Goal: Task Accomplishment & Management: Complete application form

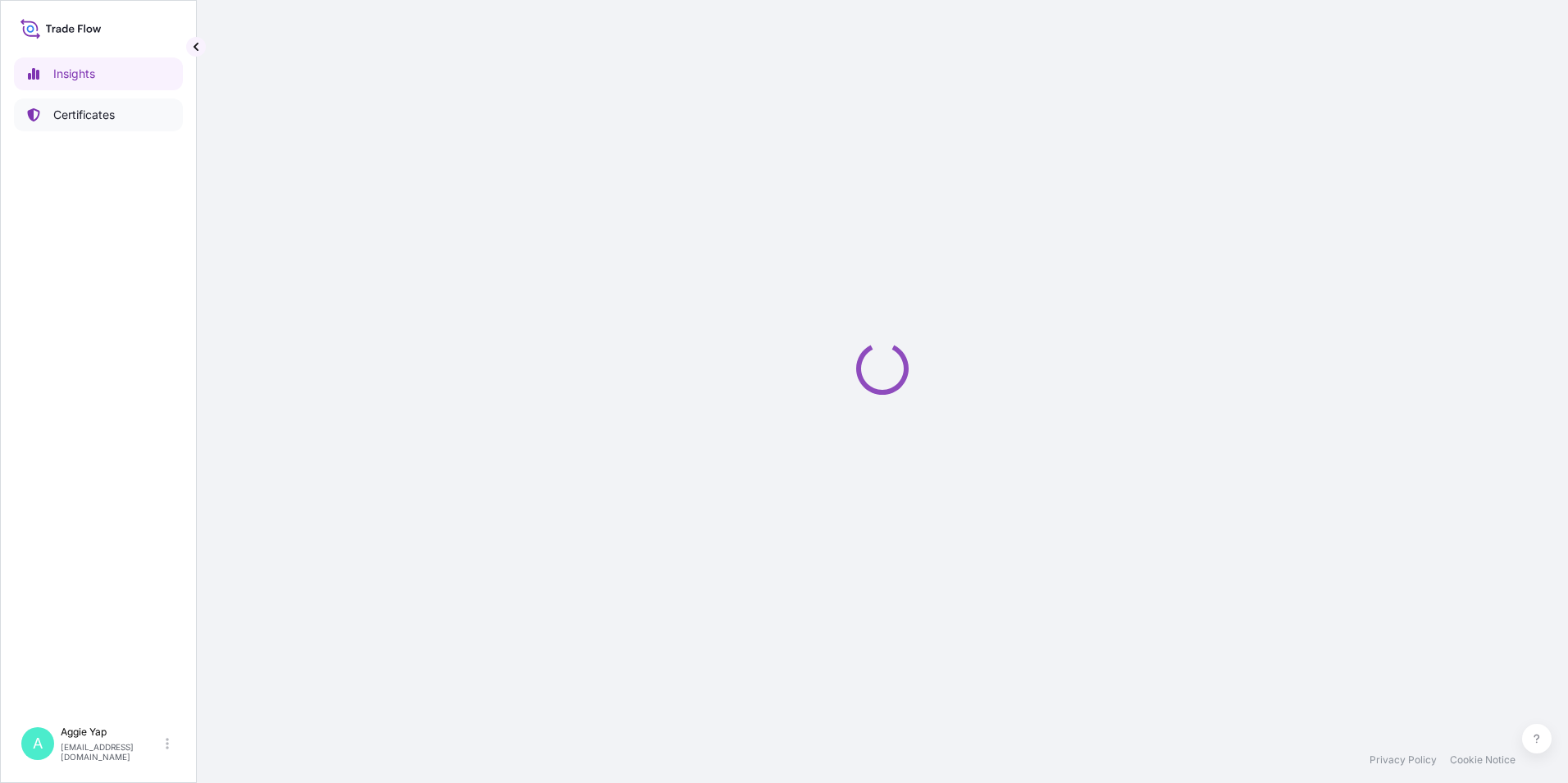
select select "2025"
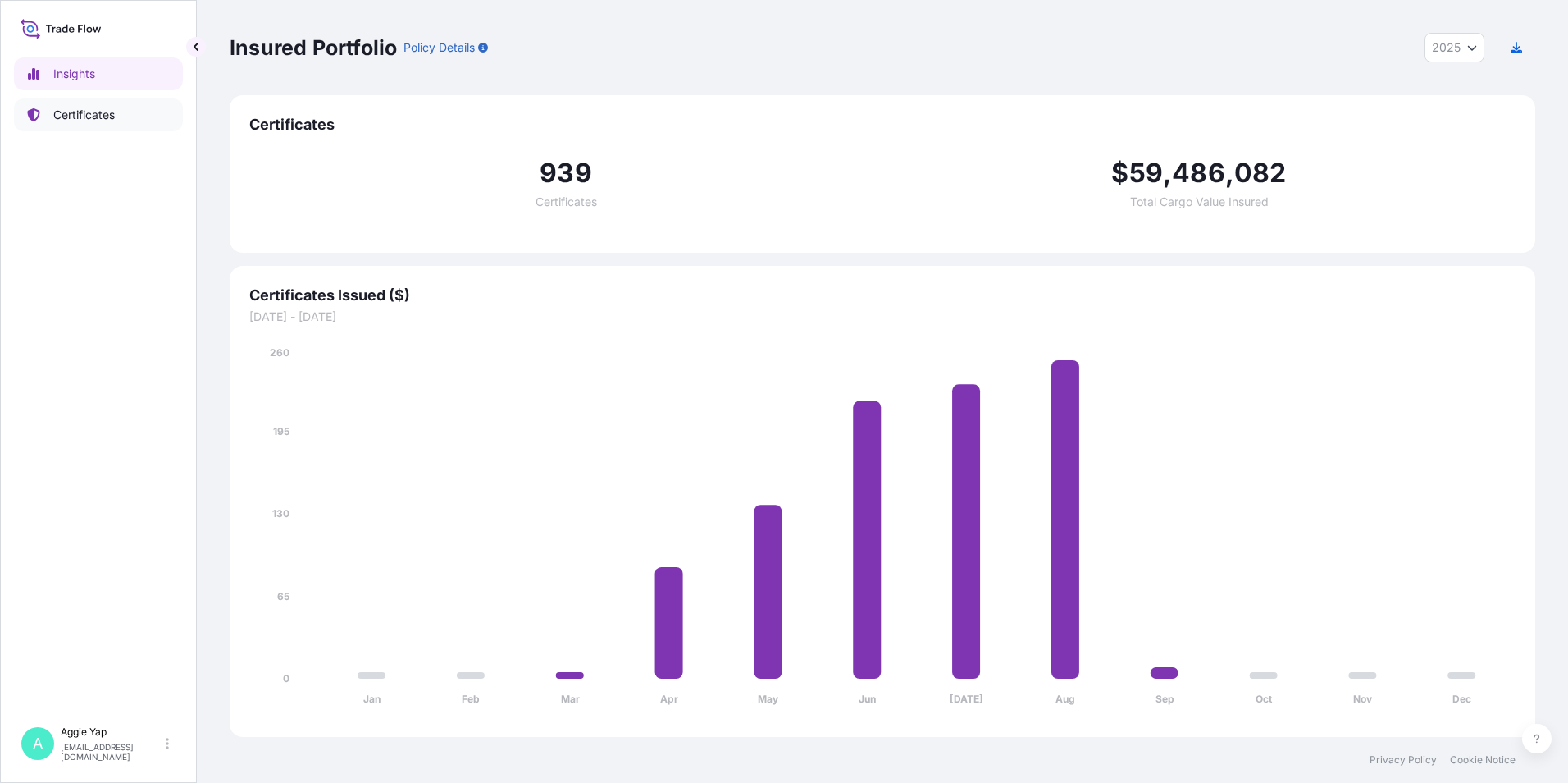
click at [75, 116] on p "Certificates" at bounding box center [84, 115] width 61 height 16
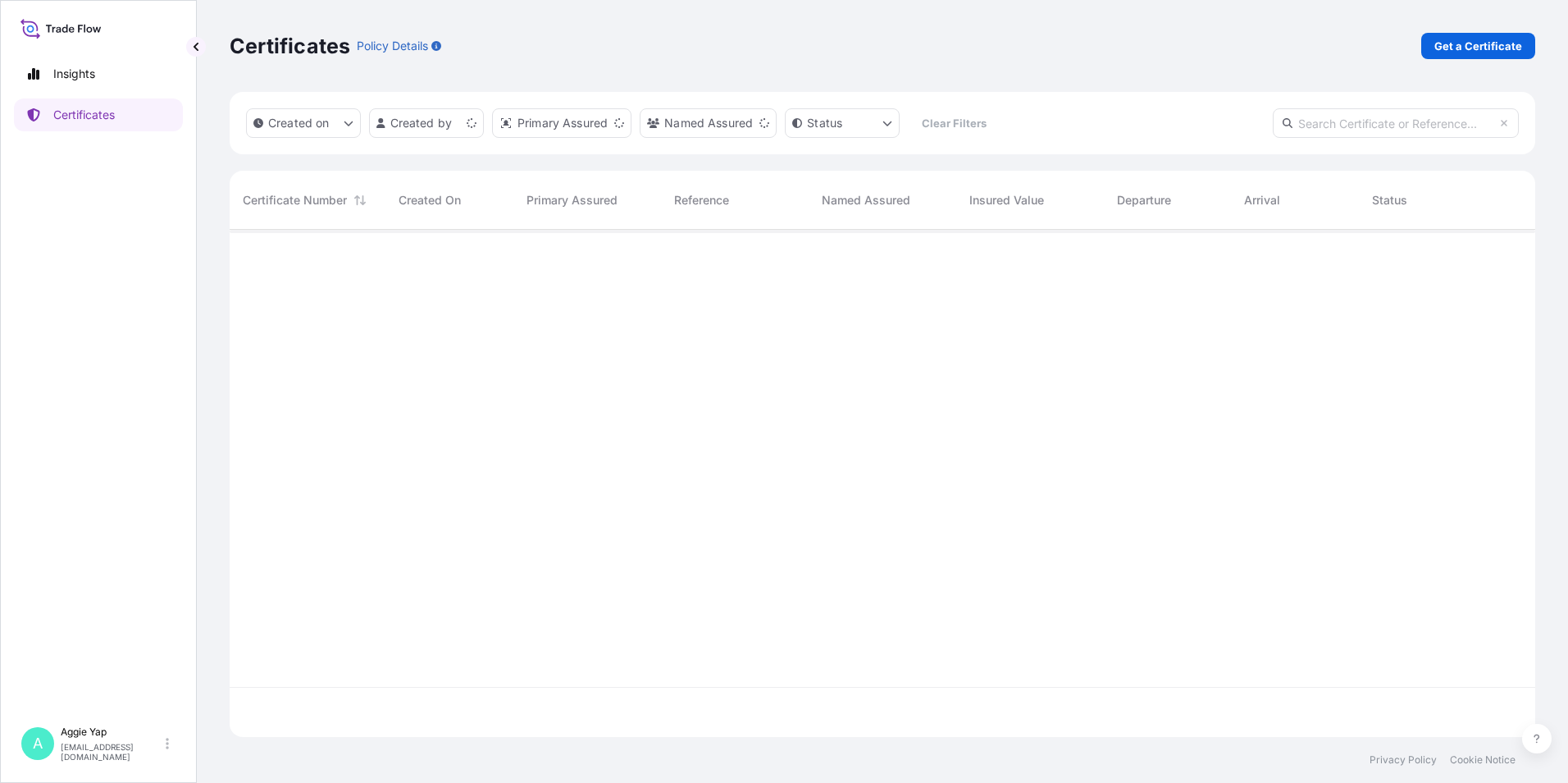
scroll to position [503, 1293]
click at [1358, 148] on div "Created on Created by Primary Assured Named Assured Status Clear Filters" at bounding box center [882, 122] width 1306 height 62
click at [1358, 146] on div "Created on Created by Primary Assured Named Assured Status Clear Filters" at bounding box center [882, 122] width 1306 height 62
click at [1360, 125] on input "text" at bounding box center [1396, 122] width 246 height 30
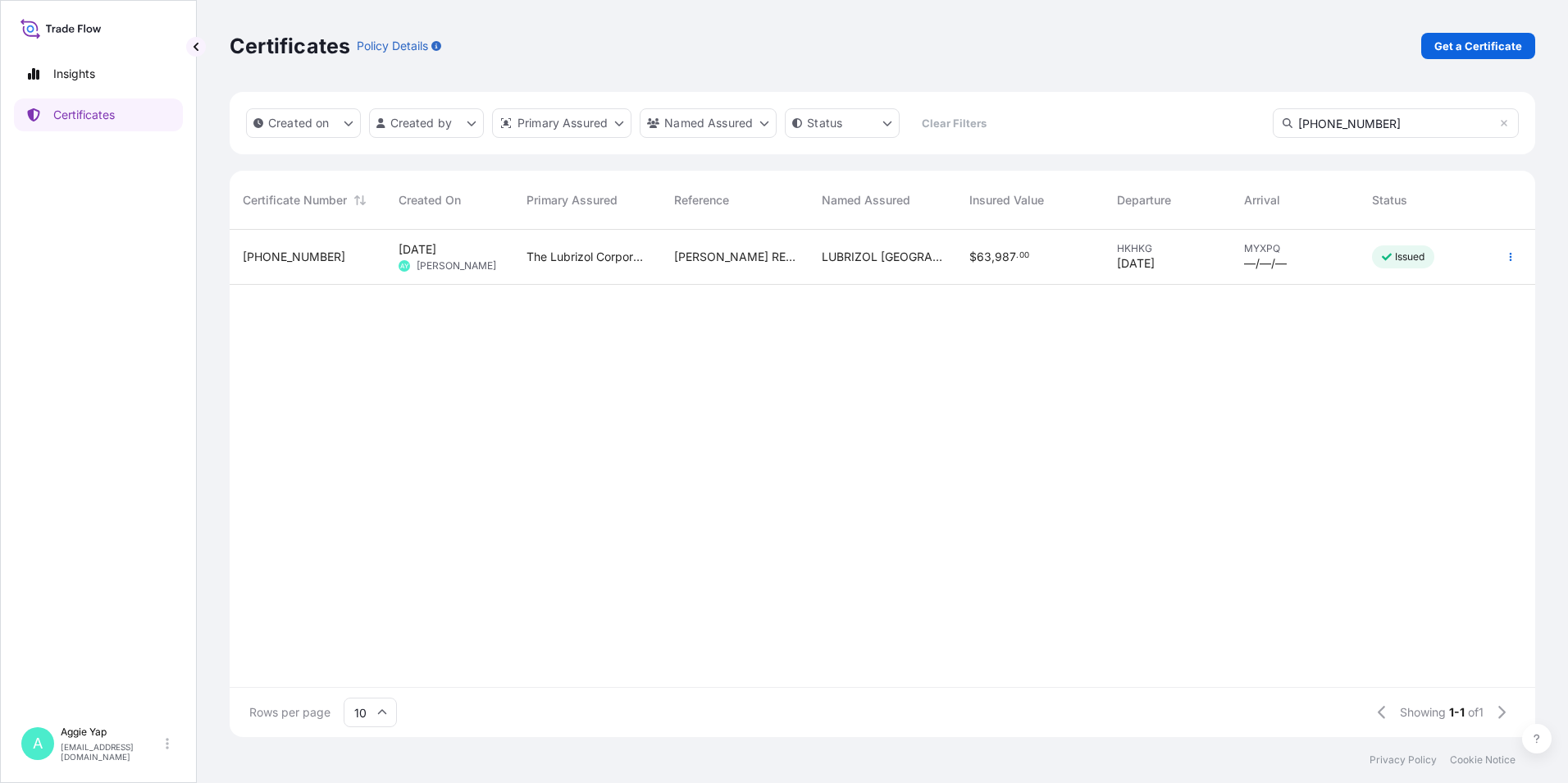
type input "31566-944-1"
click at [437, 254] on span "Sep 3, 2025" at bounding box center [418, 249] width 38 height 16
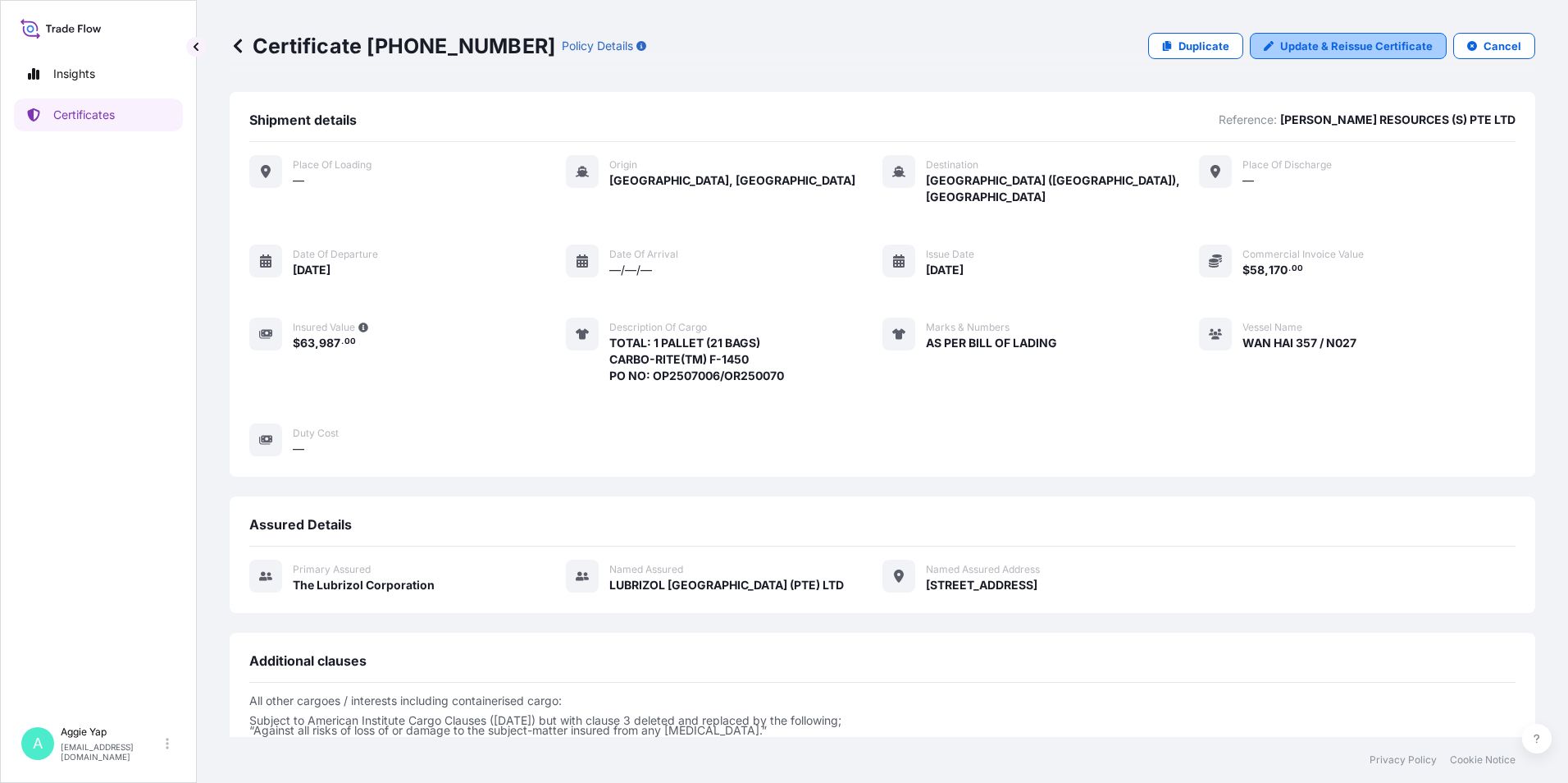
click at [1280, 51] on p "Update & Reissue Certificate" at bounding box center [1357, 46] width 153 height 16
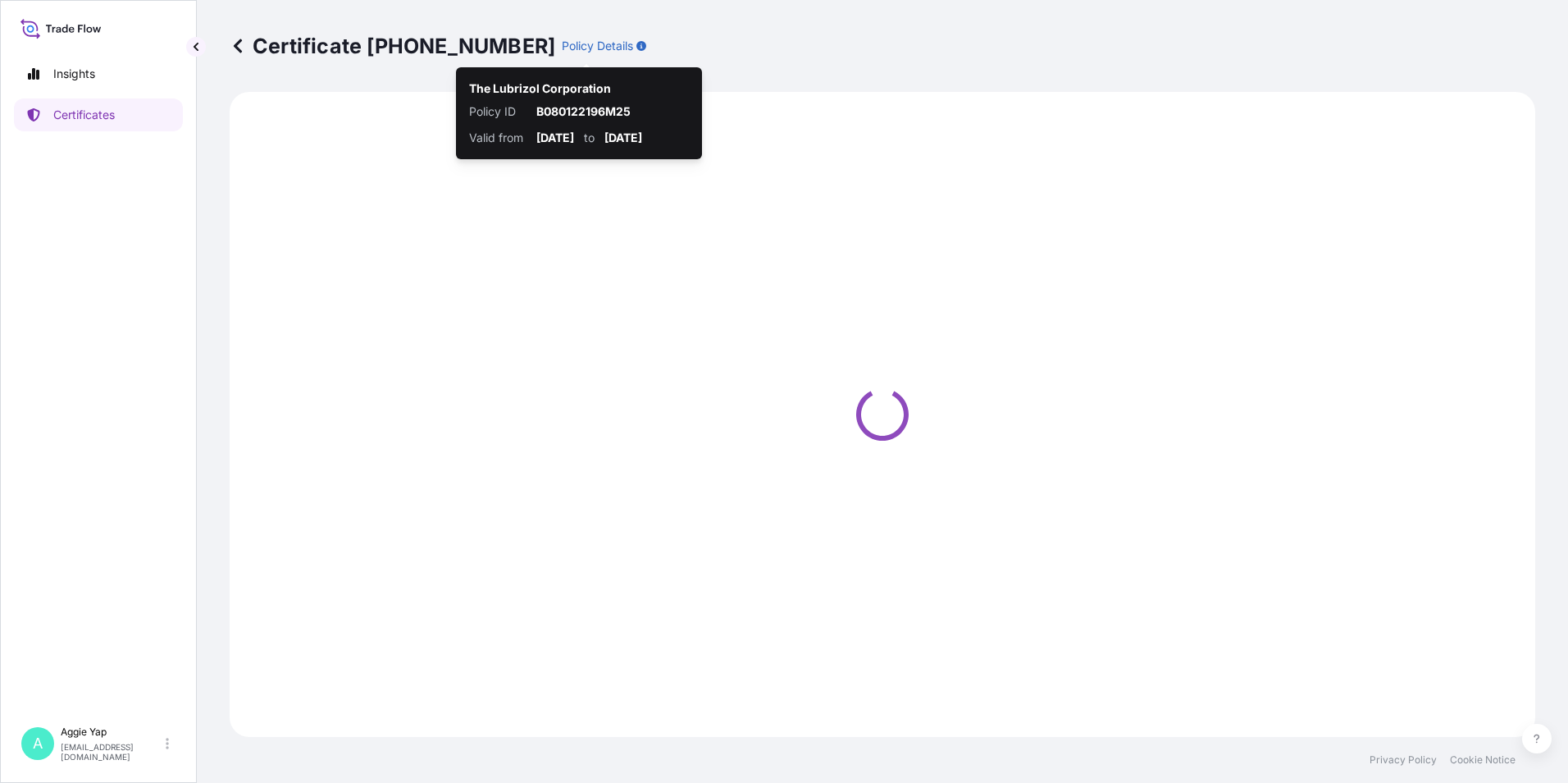
select select "Ocean Vessel"
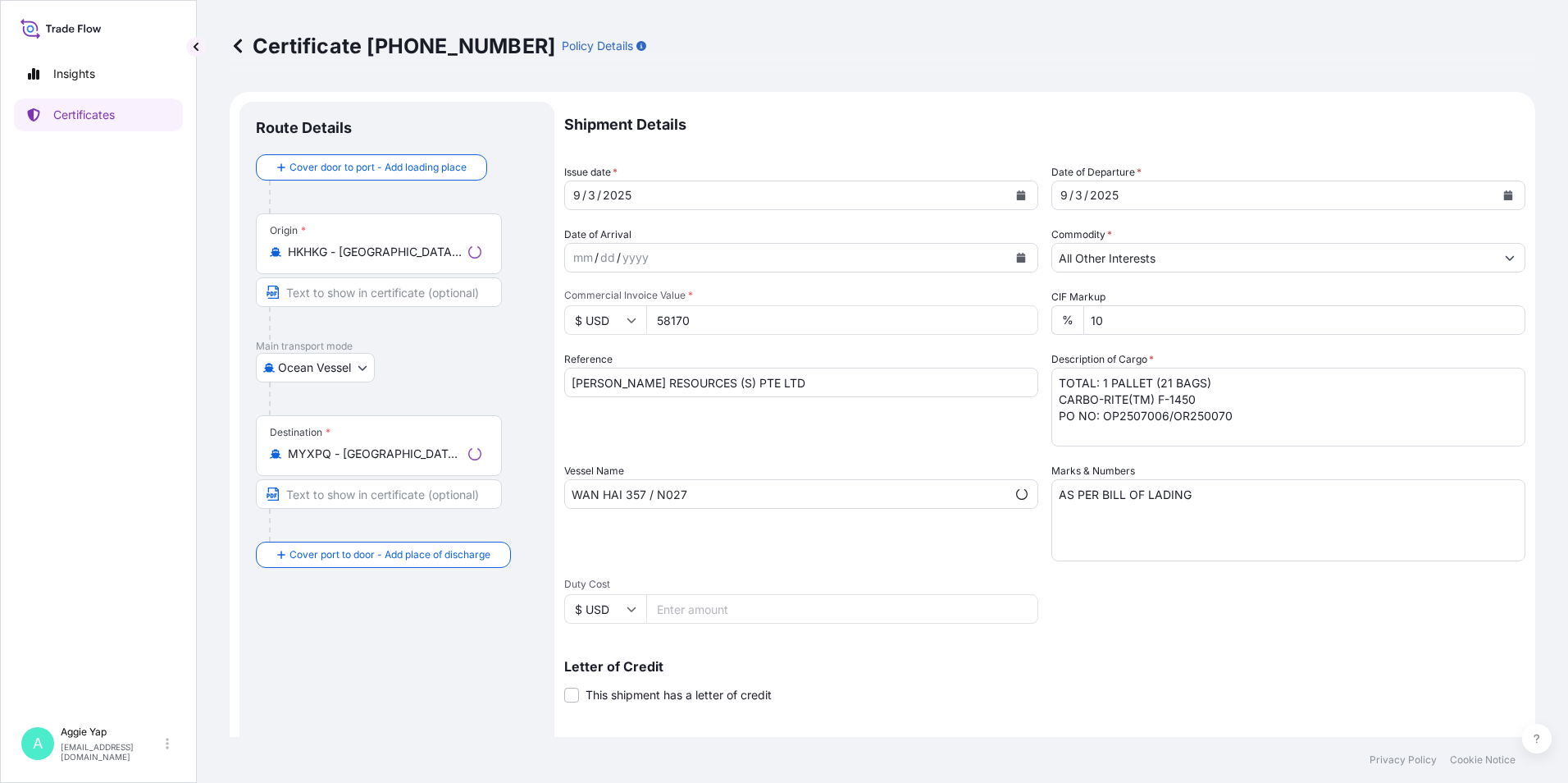
select select "31566"
click at [421, 449] on input "MYXPQ - Port Klang (Ferry Port), Malaysia" at bounding box center [384, 454] width 193 height 16
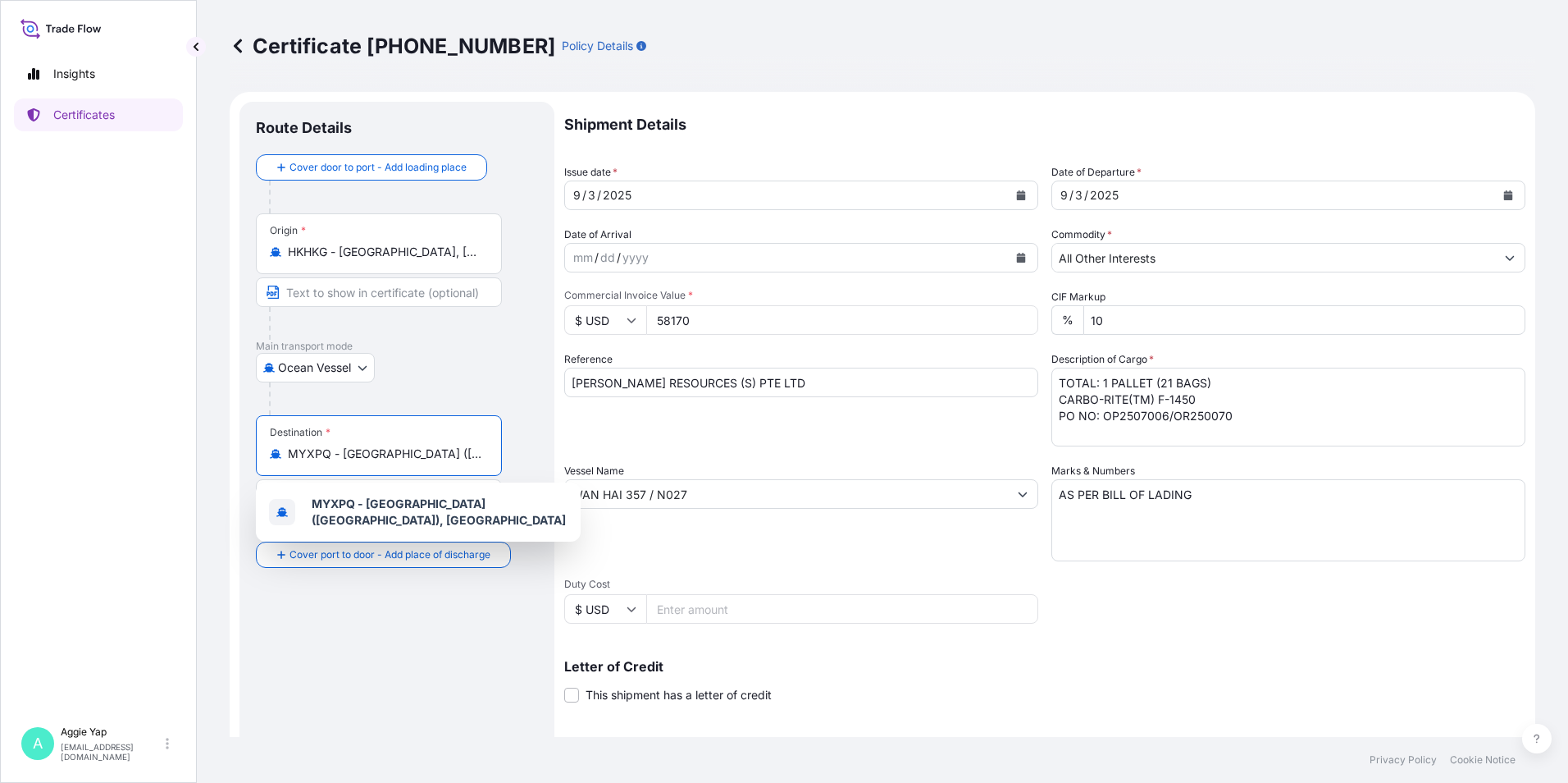
drag, startPoint x: 478, startPoint y: 452, endPoint x: 155, endPoint y: 475, distance: 323.8
click at [155, 475] on div "Insights Certificates A Aggie Yap sg.lubrizolbdp@bdpint.com Certificate 31566-9…" at bounding box center [784, 391] width 1568 height 783
type input "alaysia"
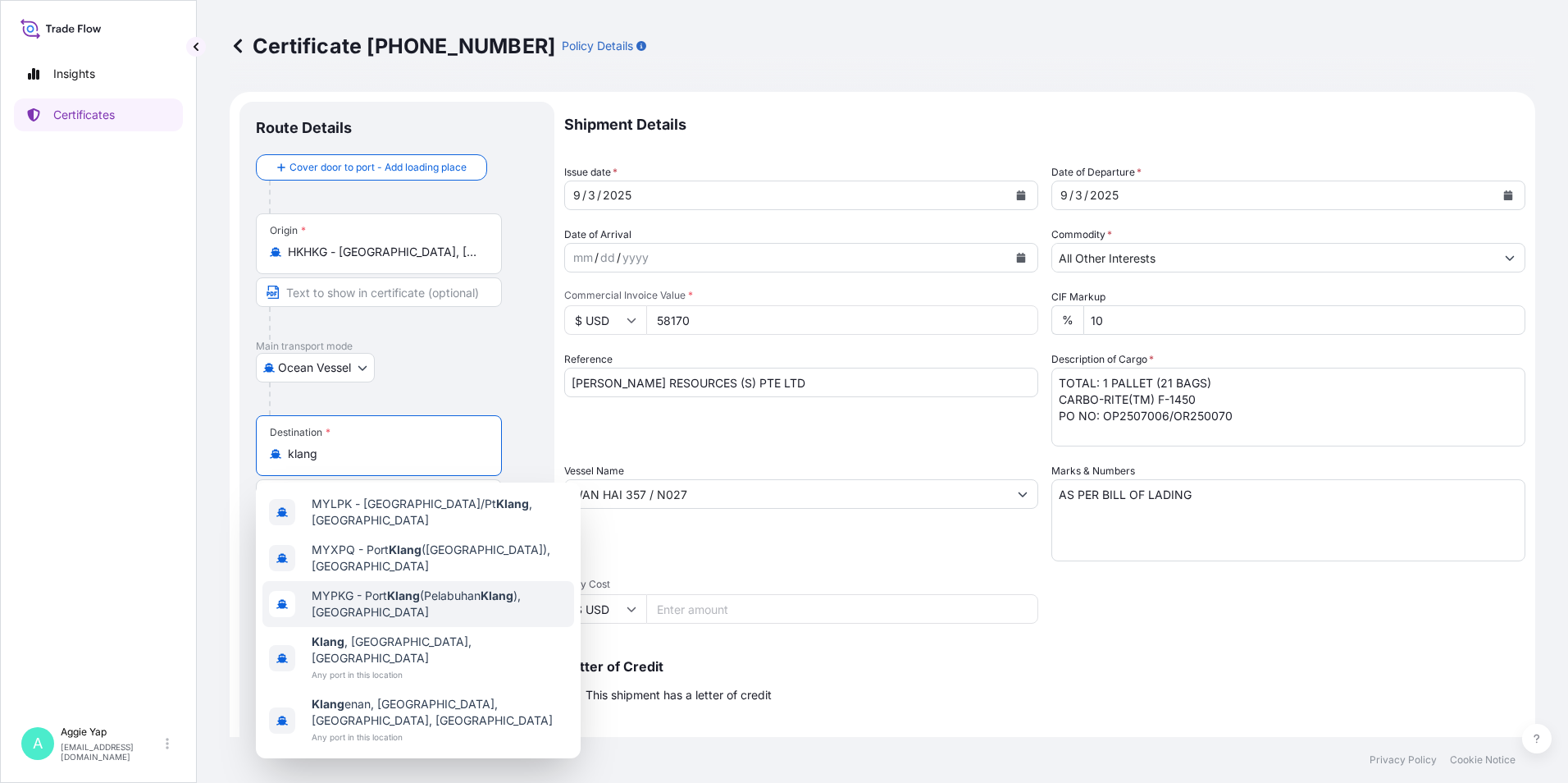
click at [470, 588] on span "MYPKG - Port Klang (Pelabuhan Klang ), Malaysia" at bounding box center [439, 604] width 256 height 33
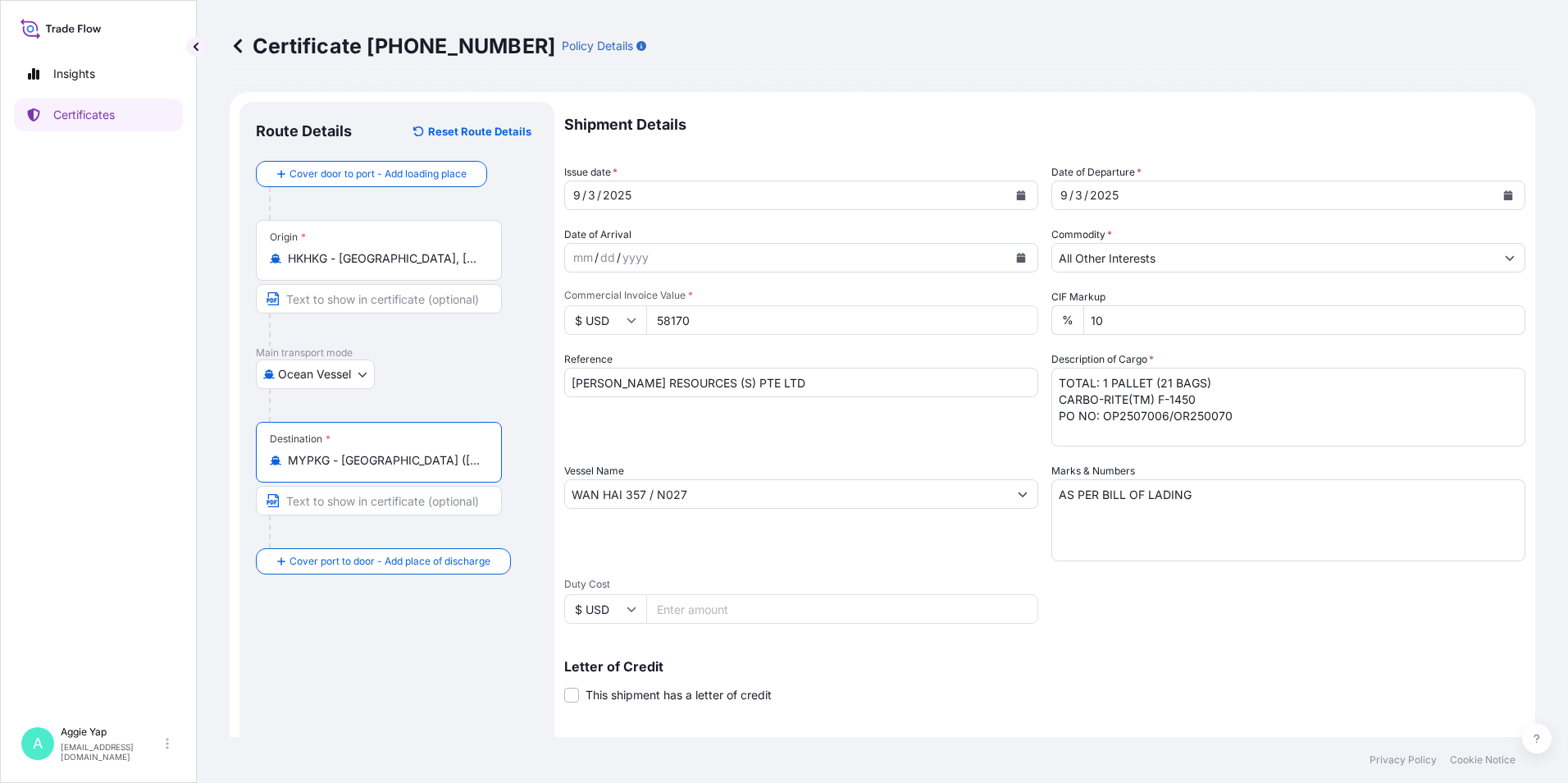
type input "MYPKG - Port Klang (Pelabuhan Klang), Malaysia"
click at [428, 504] on input "Text to appear on certificate" at bounding box center [379, 500] width 246 height 30
type input "p"
type input "PORT KLANG, MALAYSIA PORT"
click at [377, 298] on input "Text to appear on certificate" at bounding box center [379, 298] width 246 height 30
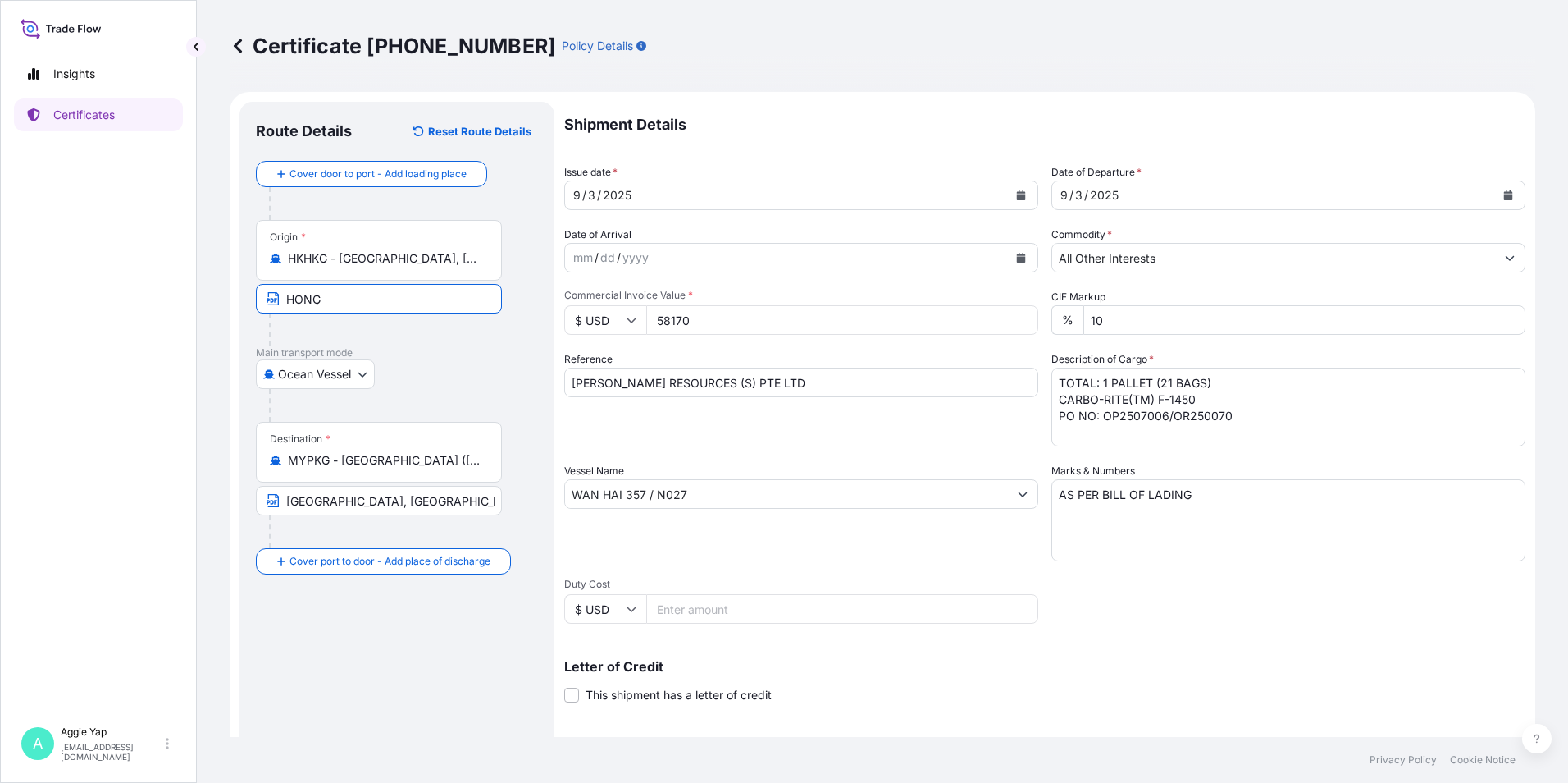
type input "HONG"
click at [465, 260] on input "HKHKG - Hong Kong, Hong Kong" at bounding box center [384, 258] width 193 height 16
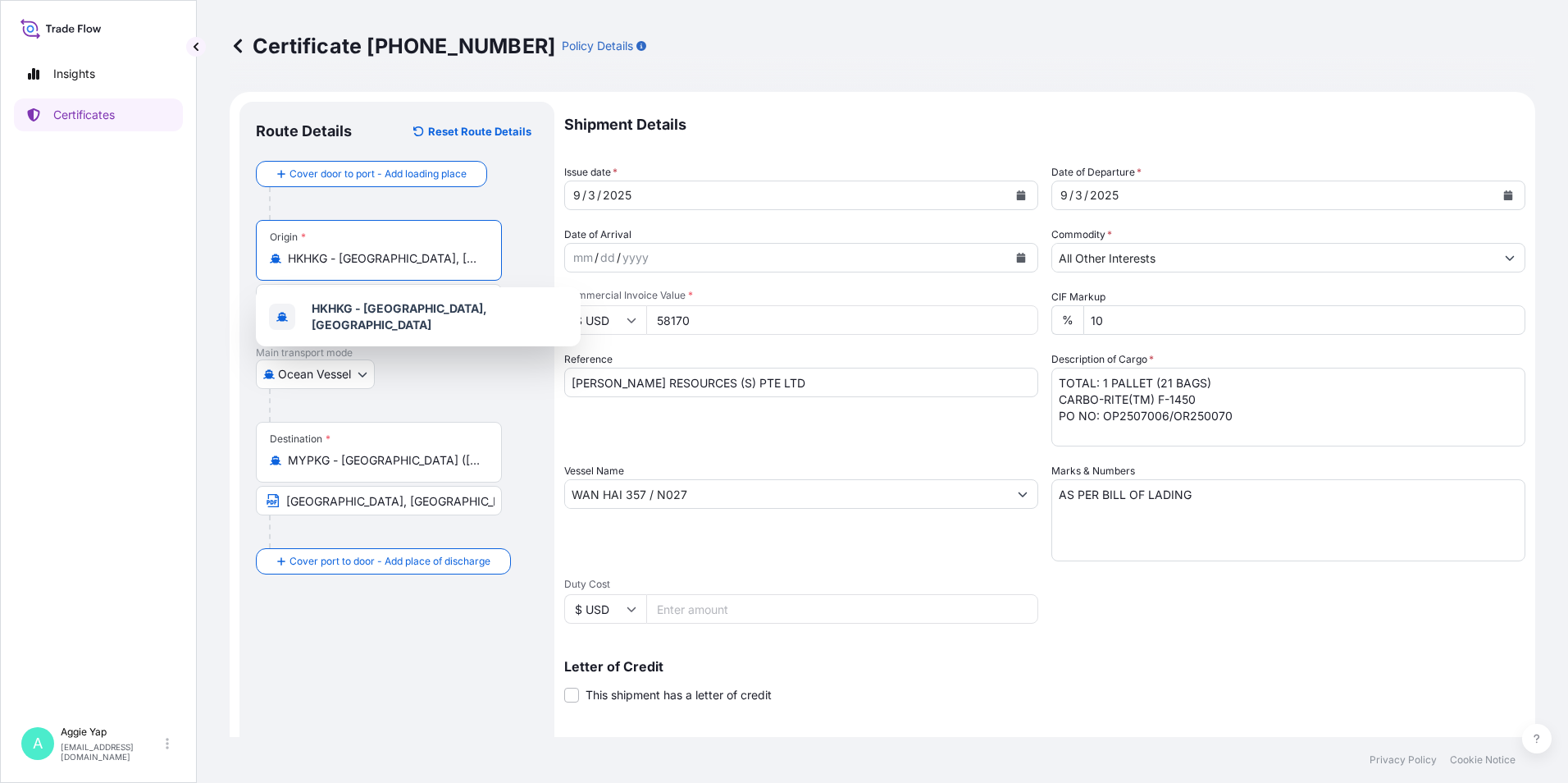
drag, startPoint x: 474, startPoint y: 264, endPoint x: 56, endPoint y: 314, distance: 421.0
click at [42, 315] on div "Insights Certificates A Aggie Yap sg.lubrizolbdp@bdpint.com Certificate 31566-9…" at bounding box center [784, 391] width 1568 height 783
click at [298, 254] on input "MPKG" at bounding box center [384, 258] width 193 height 16
click at [472, 323] on span "MYPKG - Port Klang (Pelabuhan Klang), Malaysia" at bounding box center [439, 316] width 256 height 33
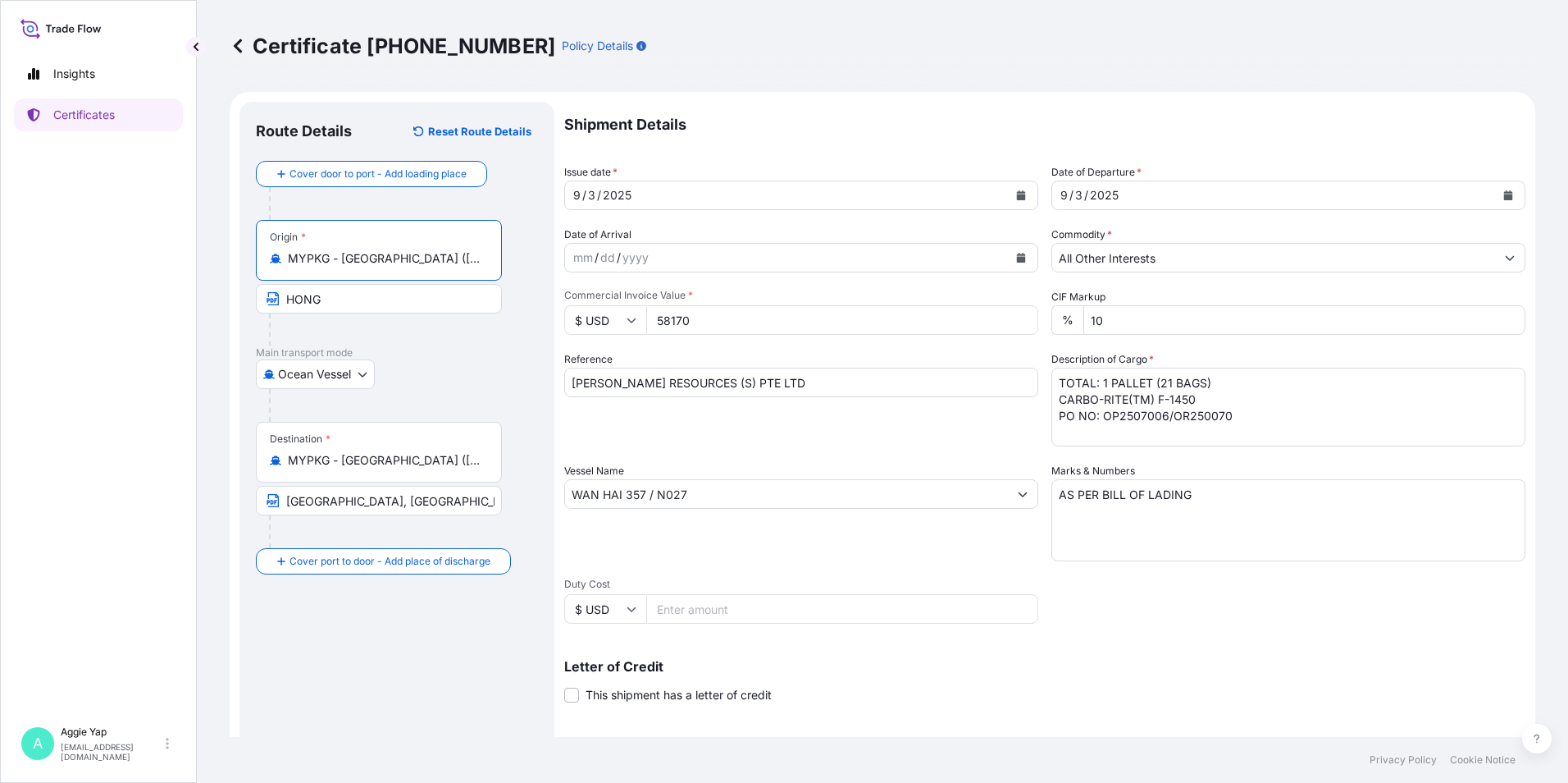
type input "MYPKG - Port Klang (Pelabuhan Klang), Malaysia"
drag, startPoint x: 466, startPoint y: 507, endPoint x: 140, endPoint y: 520, distance: 326.3
click at [138, 530] on div "Insights Certificates A Aggie Yap sg.lubrizolbdp@bdpint.com Certificate 31566-9…" at bounding box center [784, 391] width 1568 height 783
drag, startPoint x: 360, startPoint y: 294, endPoint x: 148, endPoint y: 330, distance: 215.0
click at [148, 330] on div "Insights Certificates A Aggie Yap sg.lubrizolbdp@bdpint.com Certificate 31566-9…" at bounding box center [784, 391] width 1568 height 783
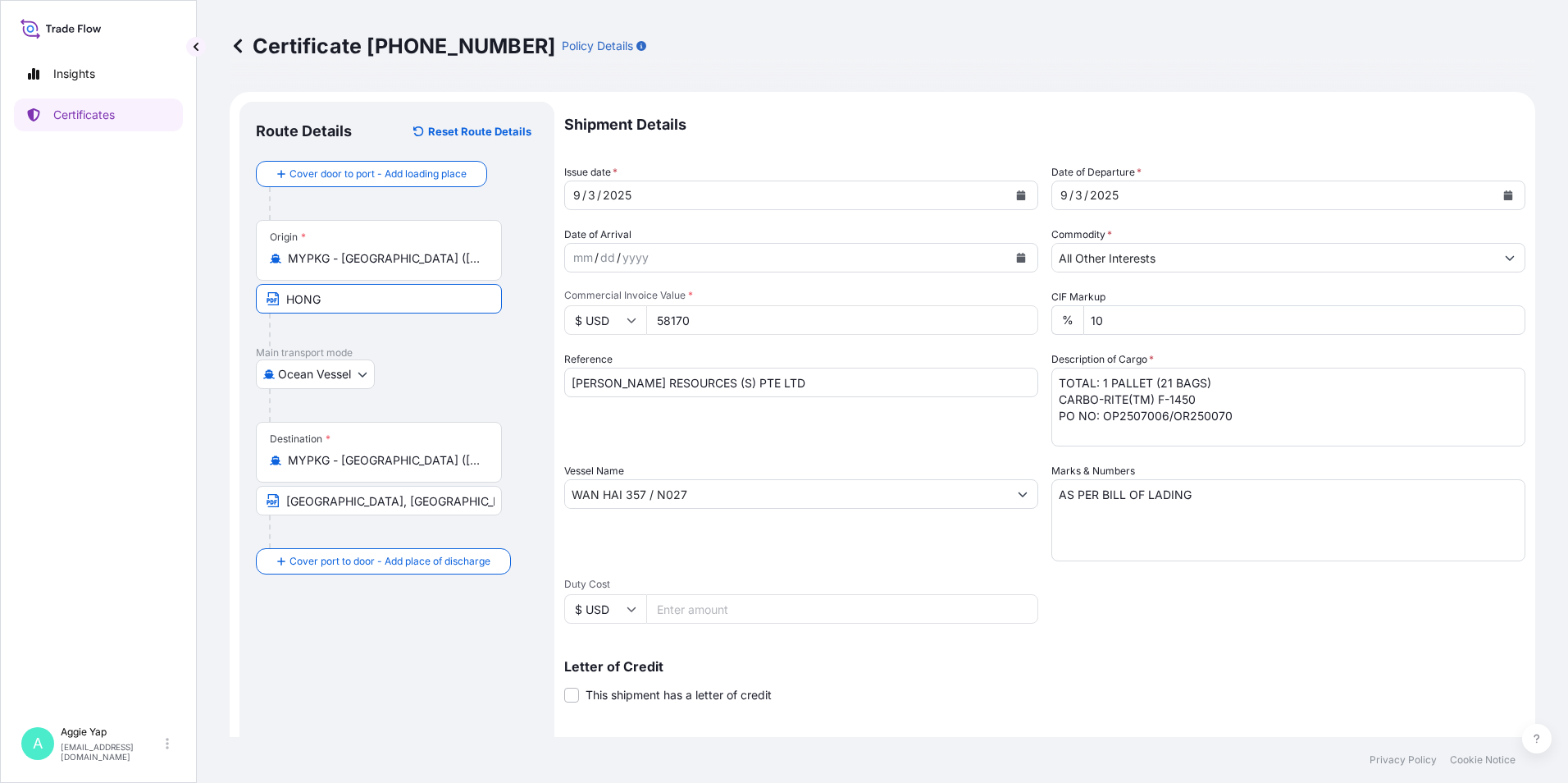
paste input "PORT KLANG, MALAYSIA PORT"
type input "PORT KLANG, MALAYSIA PORT"
click at [368, 477] on div "Destination * MYPKG - Port Klang (Pelabuhan Klang), Malaysia" at bounding box center [379, 452] width 246 height 61
click at [368, 468] on input "MYPKG - Port Klang (Pelabuhan Klang), Malaysia" at bounding box center [384, 460] width 193 height 16
type input "HKHKG - Hong Kong, Hong Kong"
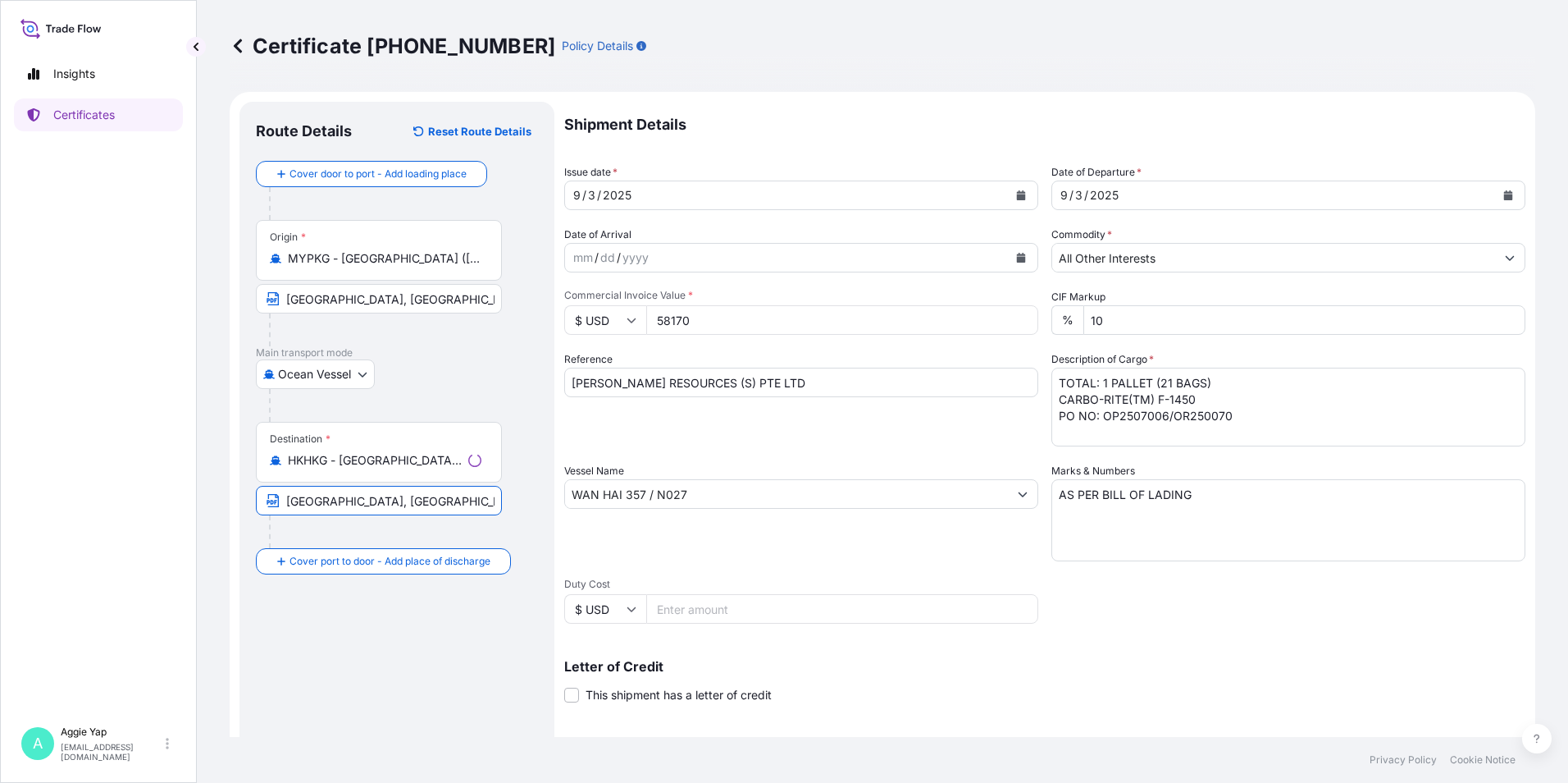
drag, startPoint x: 469, startPoint y: 507, endPoint x: 139, endPoint y: 512, distance: 330.0
click at [138, 512] on div "Insights Certificates A Aggie Yap sg.lubrizolbdp@bdpint.com Certificate 31566-9…" at bounding box center [784, 391] width 1568 height 783
type input "HONG KONG PORT"
click at [407, 697] on div "Route Details Reset Route Details Cover door to port - Add loading place Place …" at bounding box center [397, 515] width 282 height 795
click at [1227, 414] on textarea "TOTAL: 1 PALLET (21 BAGS) CARBO-RITE(TM) F-1450 PO NO: OP2507006/OR250070" at bounding box center [1289, 407] width 474 height 79
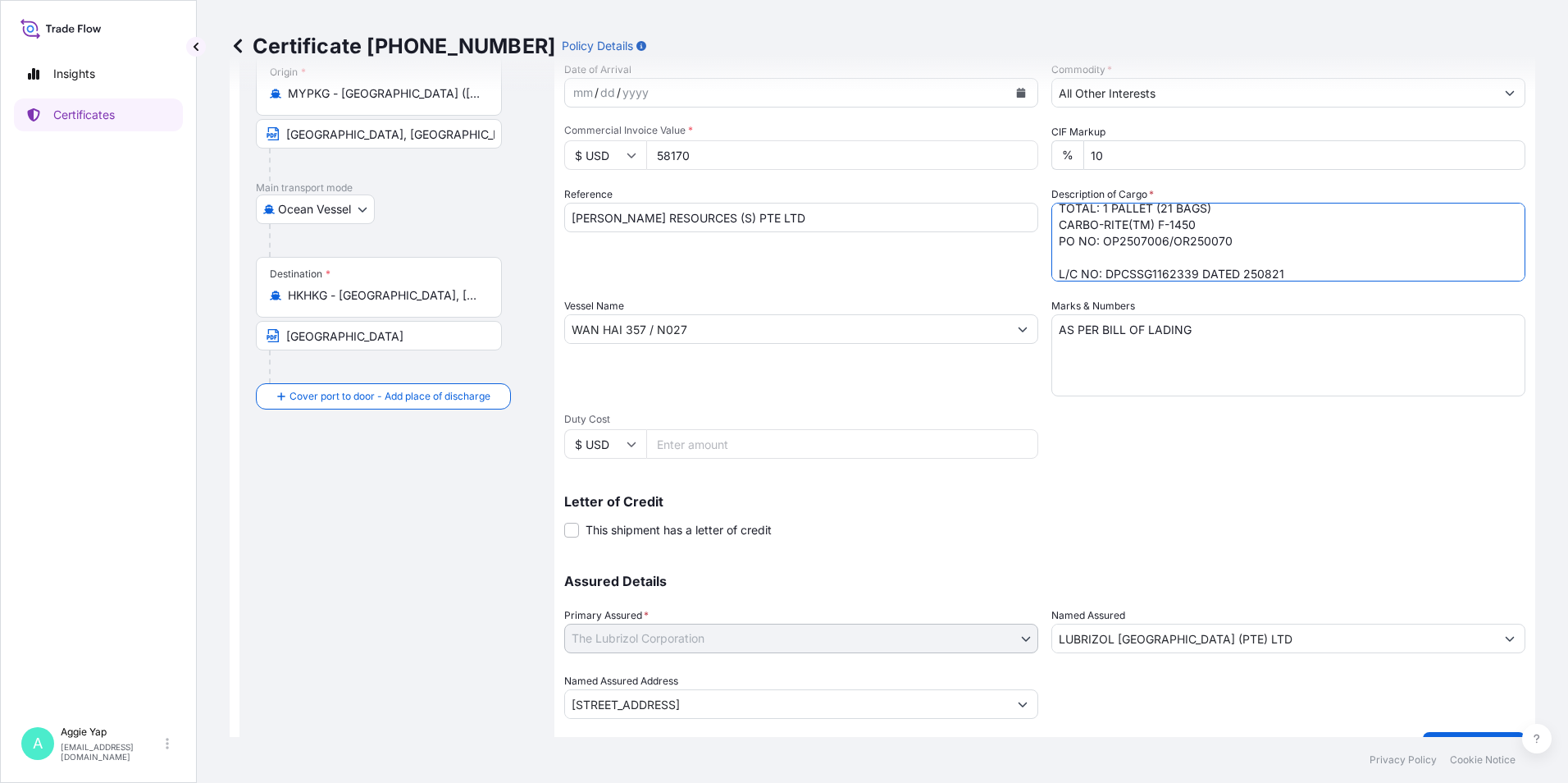
scroll to position [202, 0]
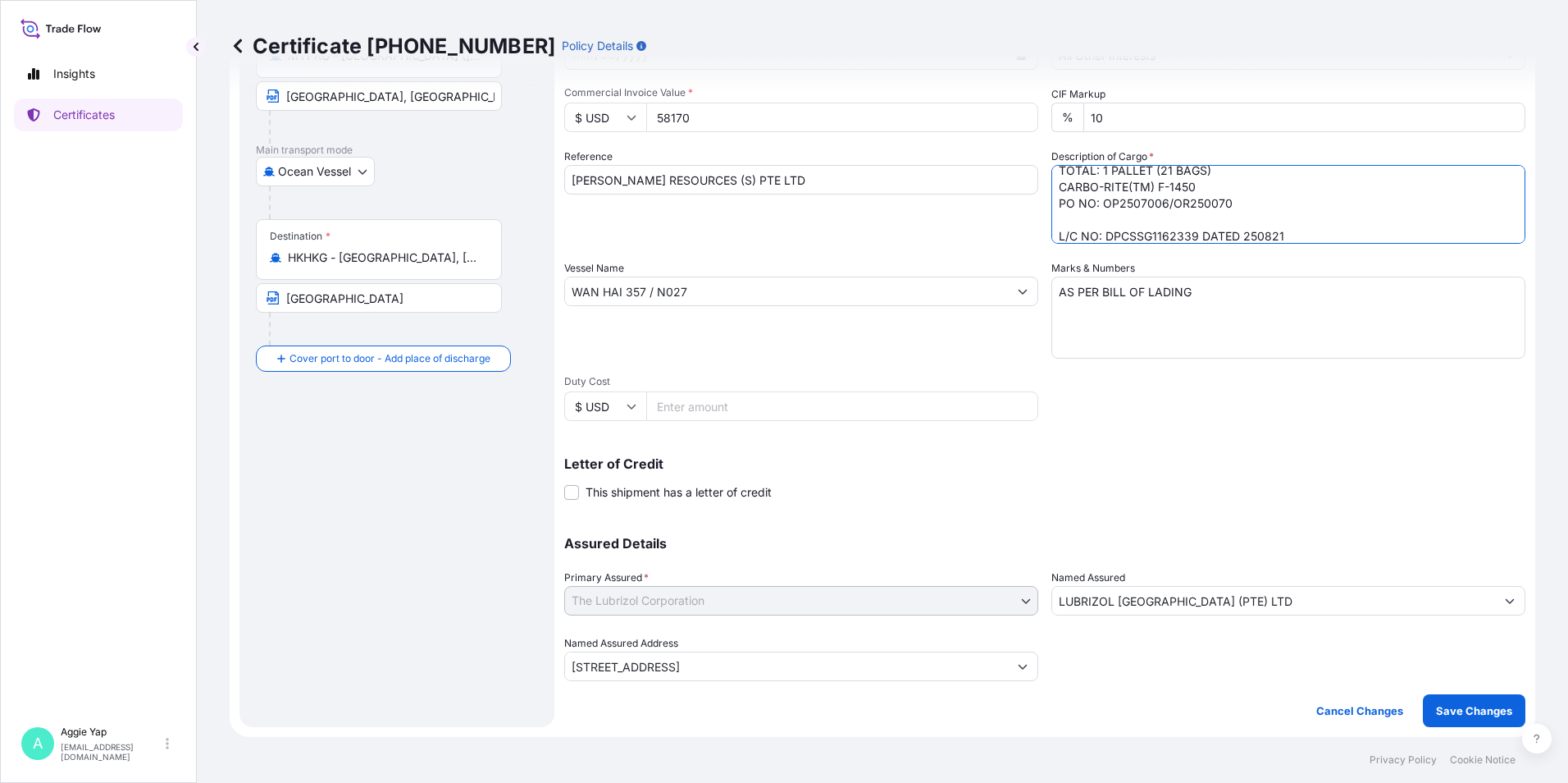
type textarea "TOTAL: 1 PALLET (21 BAGS) CARBO-RITE(TM) F-1450 PO NO: OP2507006/OR250070 L/C N…"
click at [579, 493] on label "This shipment has a letter of credit" at bounding box center [668, 492] width 208 height 17
click at [564, 484] on input "This shipment has a letter of credit" at bounding box center [564, 484] width 0 height 0
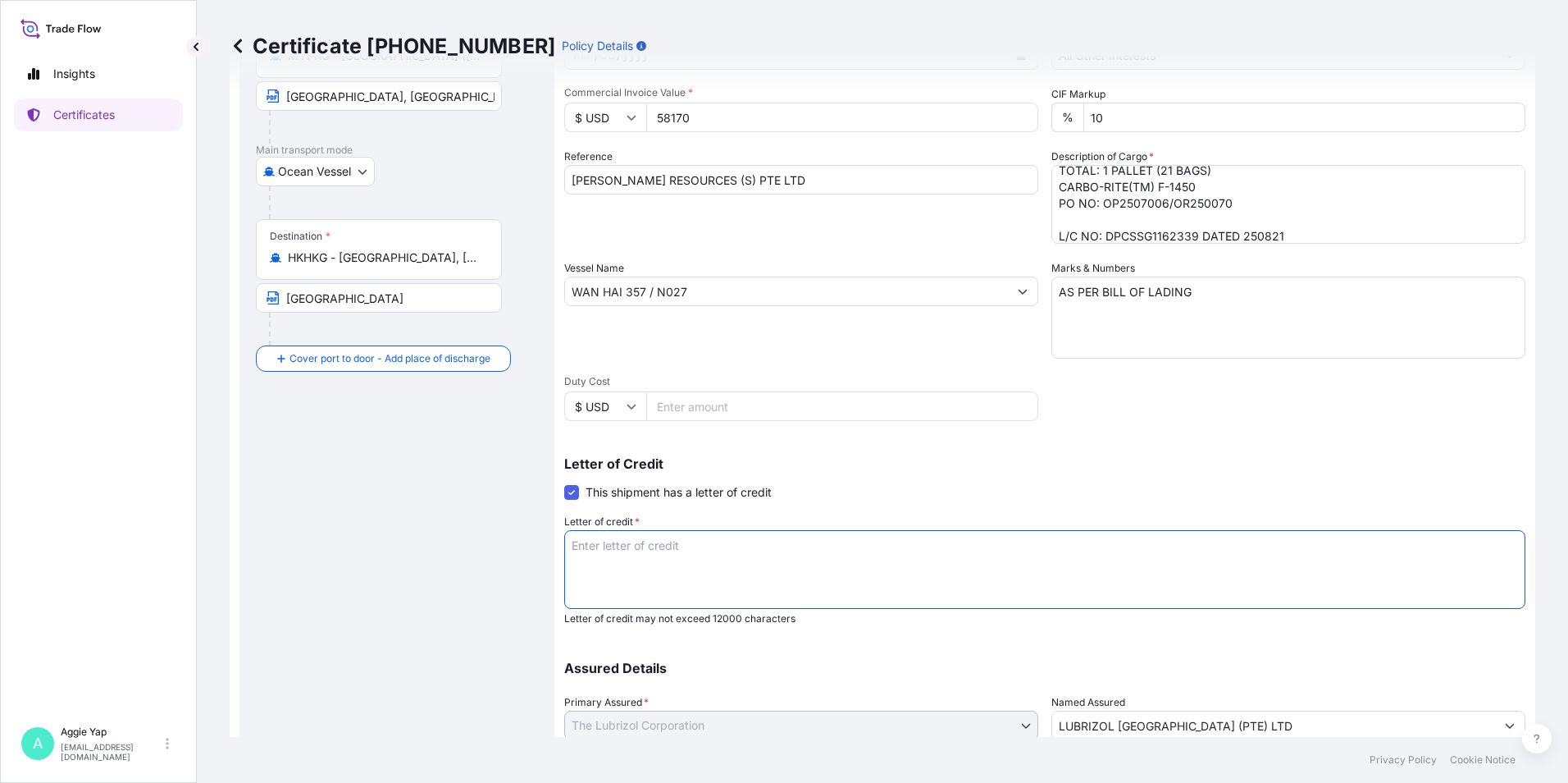
click at [651, 545] on textarea "Letter of credit *" at bounding box center [1045, 570] width 961 height 79
type textarea "O"
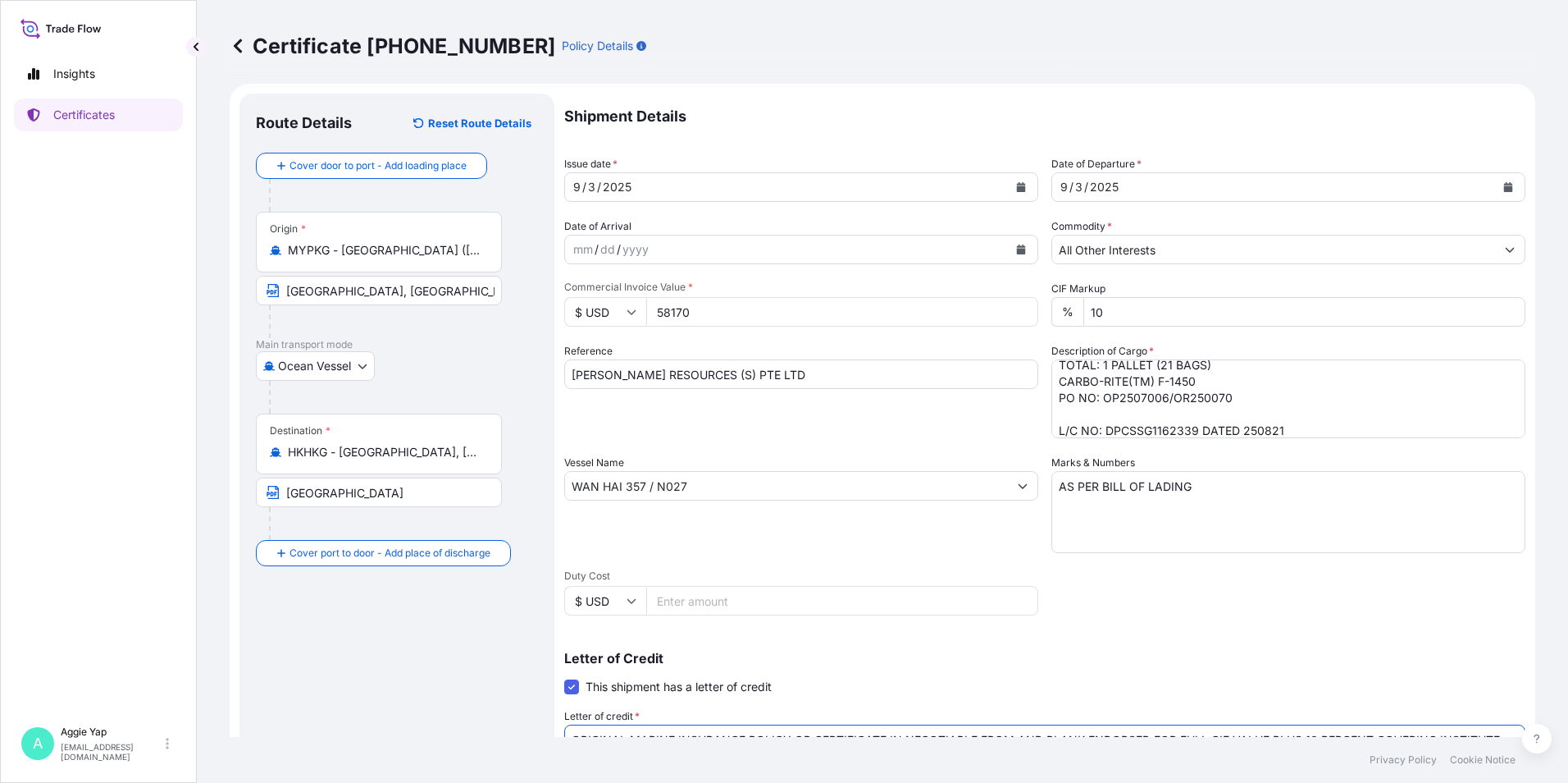
scroll to position [0, 0]
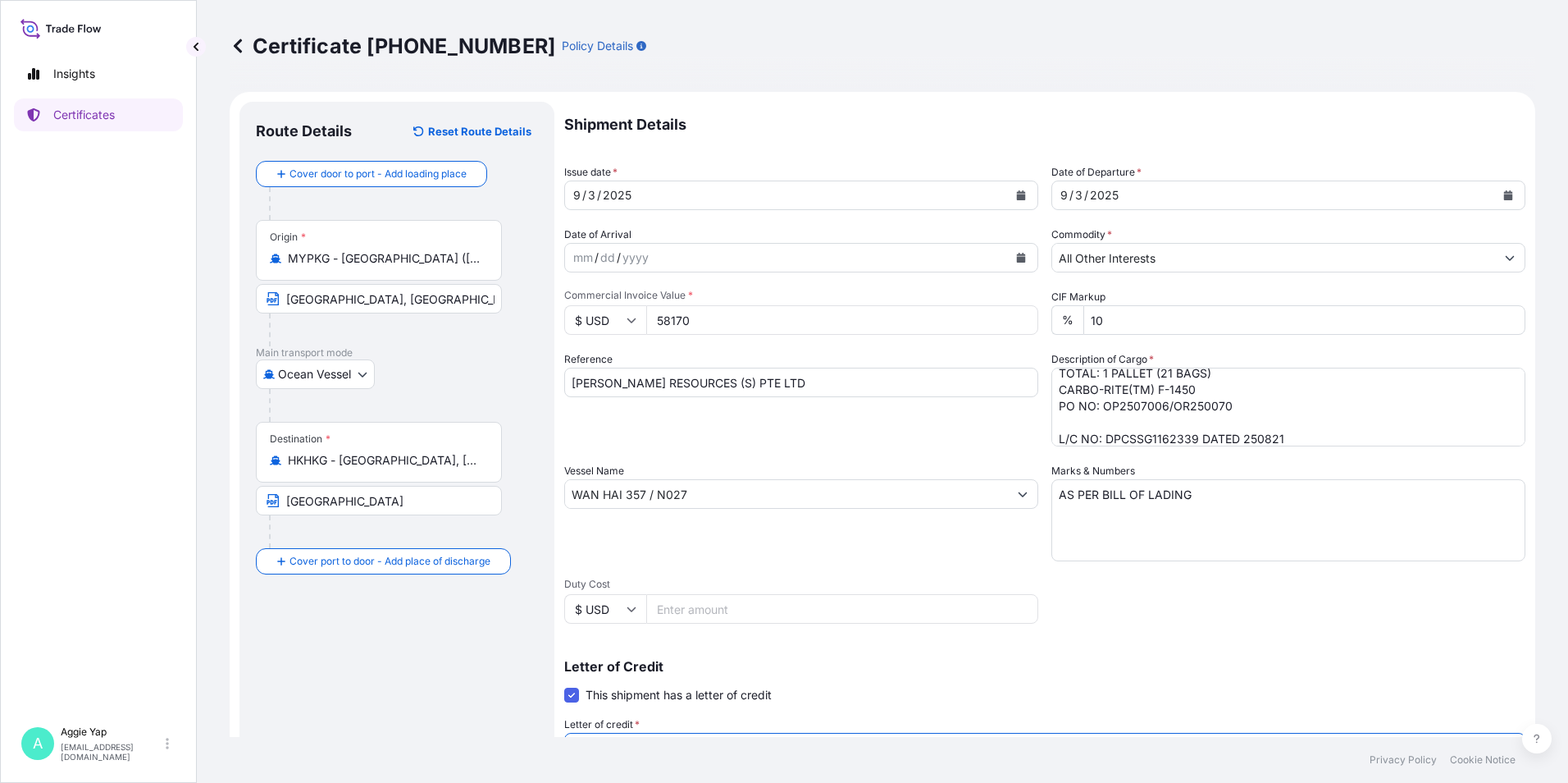
type textarea "ORIGINAL MARINE INSURANCE POLICY OR CERTIFICATE IN NEGOTIABLE FROM AND BLANK EN…"
click at [1096, 432] on textarea "TOTAL: 1 PALLET (21 BAGS) CARBO-RITE(TM) F-1450 PO NO: OP2507006/OR250070" at bounding box center [1289, 407] width 474 height 79
click at [1111, 441] on textarea "TOTAL: 1 PALLET (21 BAGS) CARBO-RITE(TM) F-1450 PO NO: OP2507006/OR250070" at bounding box center [1289, 407] width 474 height 79
type textarea "TOTAL: 1 PALLET (21 BAGS) CARBO-RITE(TM) F-1450 PO NO: OP2507006/OR250070 L/C N…"
click at [859, 433] on div "Reference E.PAK RESOURCES (S) PTE LTD" at bounding box center [802, 399] width 474 height 95
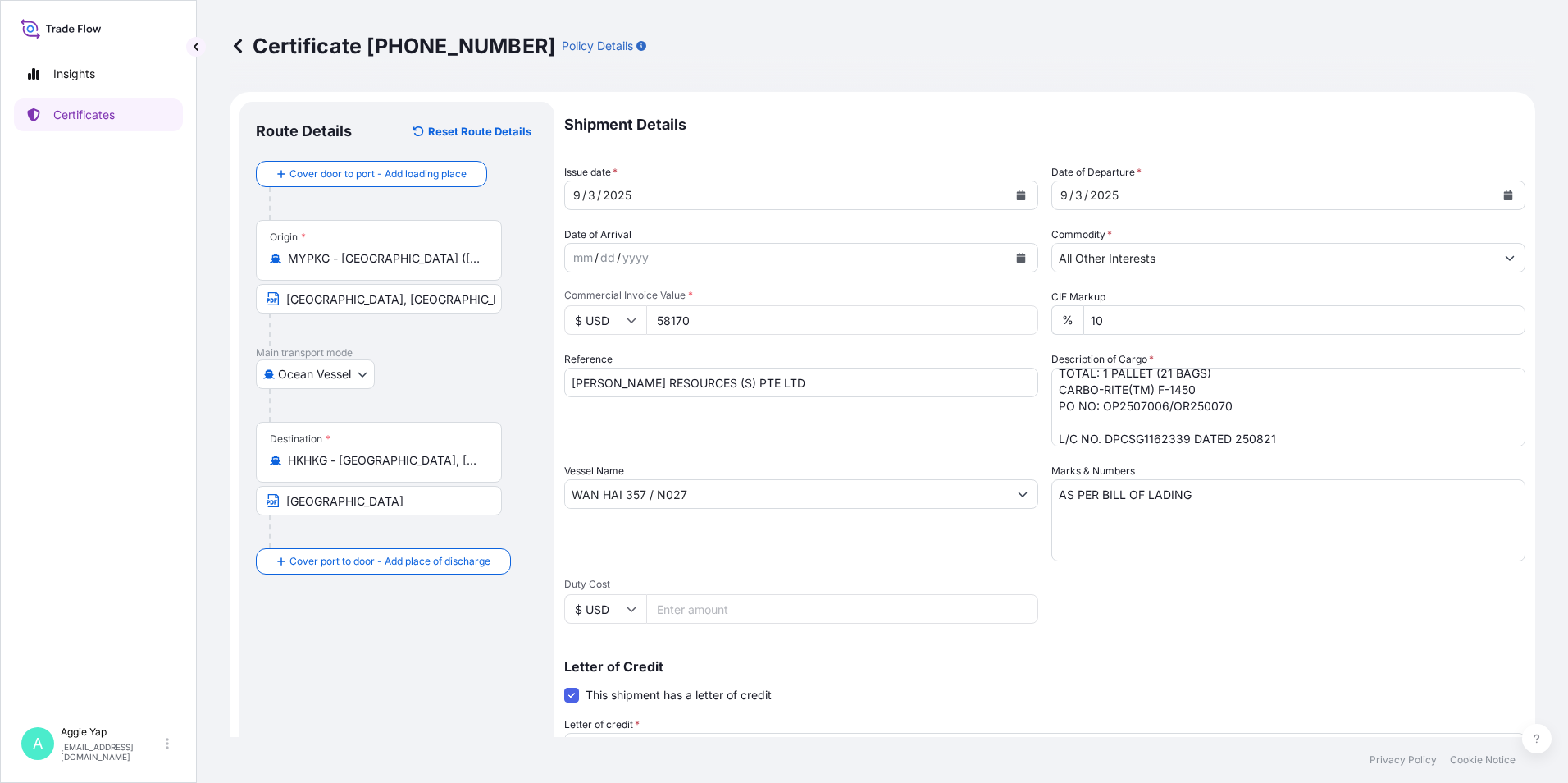
click at [709, 321] on input "58170" at bounding box center [842, 320] width 392 height 30
click at [960, 575] on div "Shipment Details Issue date * 9 / 3 / 2025 Date of Departure * 9 / 3 / 2025 Dat…" at bounding box center [1045, 555] width 961 height 907
click at [1131, 545] on textarea "AS PER BILL OF LADING" at bounding box center [1289, 520] width 474 height 82
click at [699, 409] on div "Reference E.PAK RESOURCES (S) PTE LTD" at bounding box center [802, 399] width 474 height 95
click at [1203, 655] on div "Letter of Credit This shipment has a letter of credit Letter of credit * ORIGIN…" at bounding box center [1045, 734] width 961 height 188
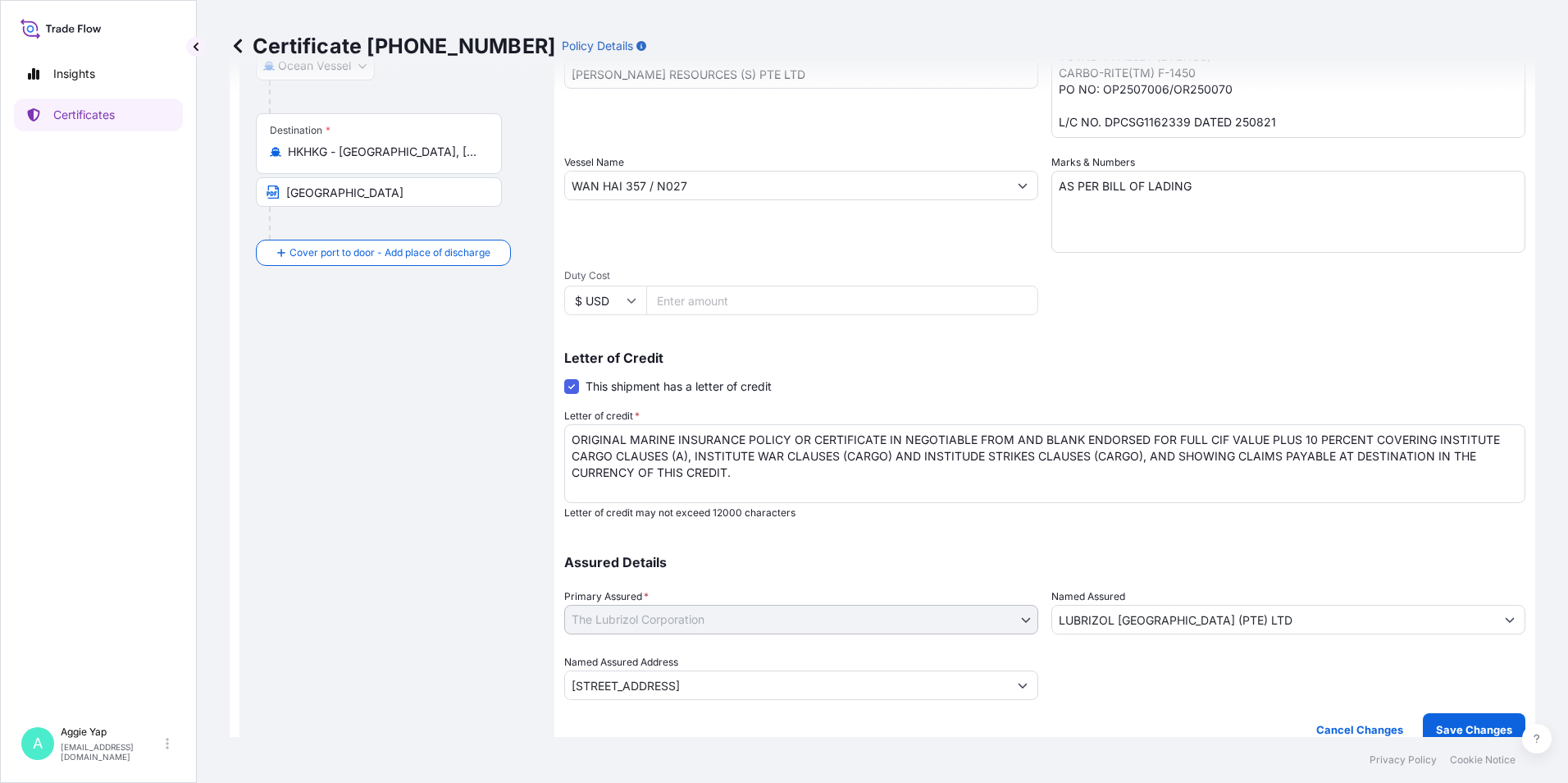
scroll to position [327, 0]
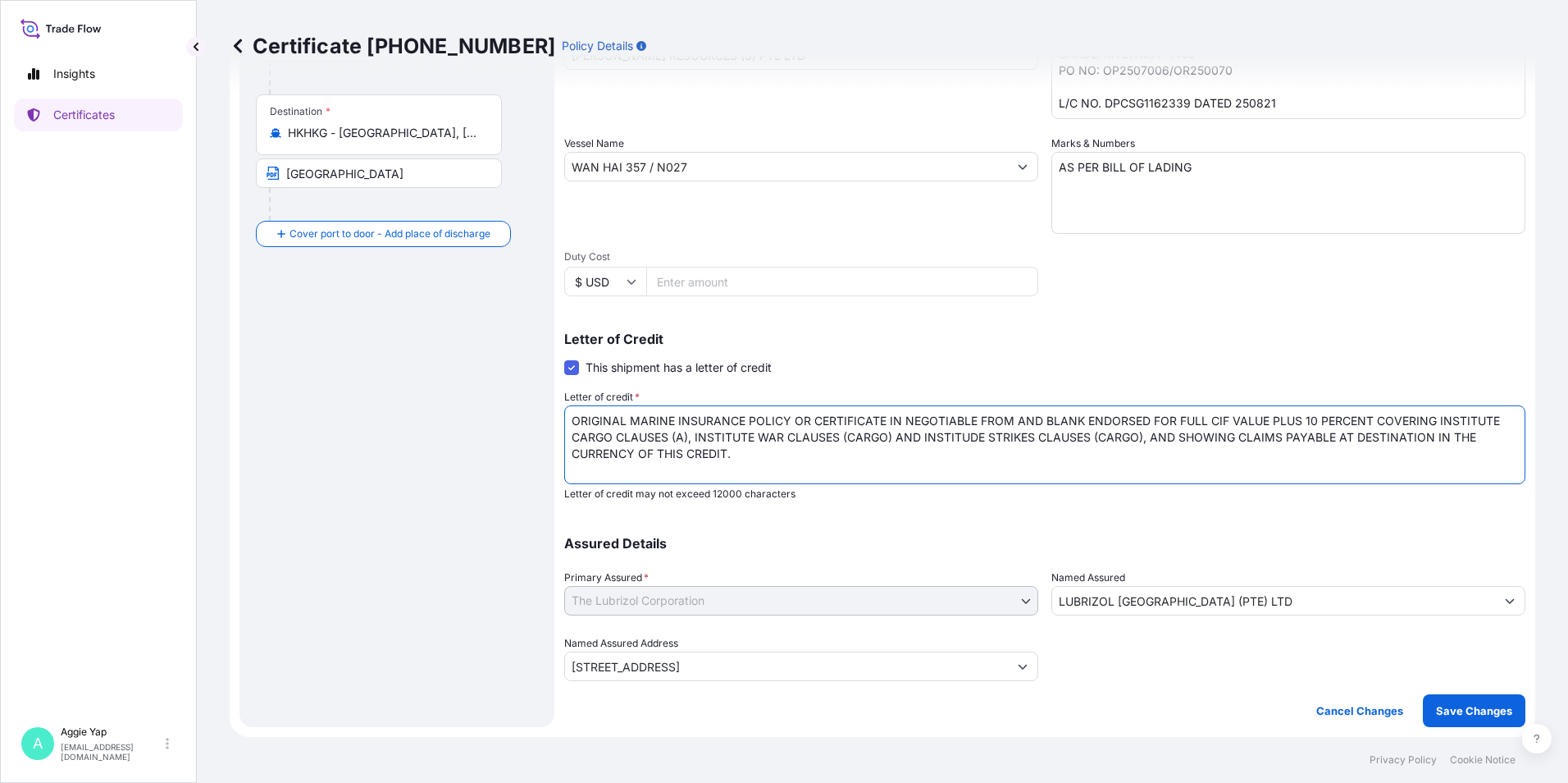
drag, startPoint x: 572, startPoint y: 416, endPoint x: 759, endPoint y: 457, distance: 191.4
click at [759, 457] on textarea "ORIGINAL MARINE INSURANCE POLICY OR CERTIFICATE IN NEGOTIABLE FROM AND BLANK EN…" at bounding box center [1045, 445] width 961 height 79
click at [851, 333] on p "Letter of Credit" at bounding box center [1045, 339] width 961 height 13
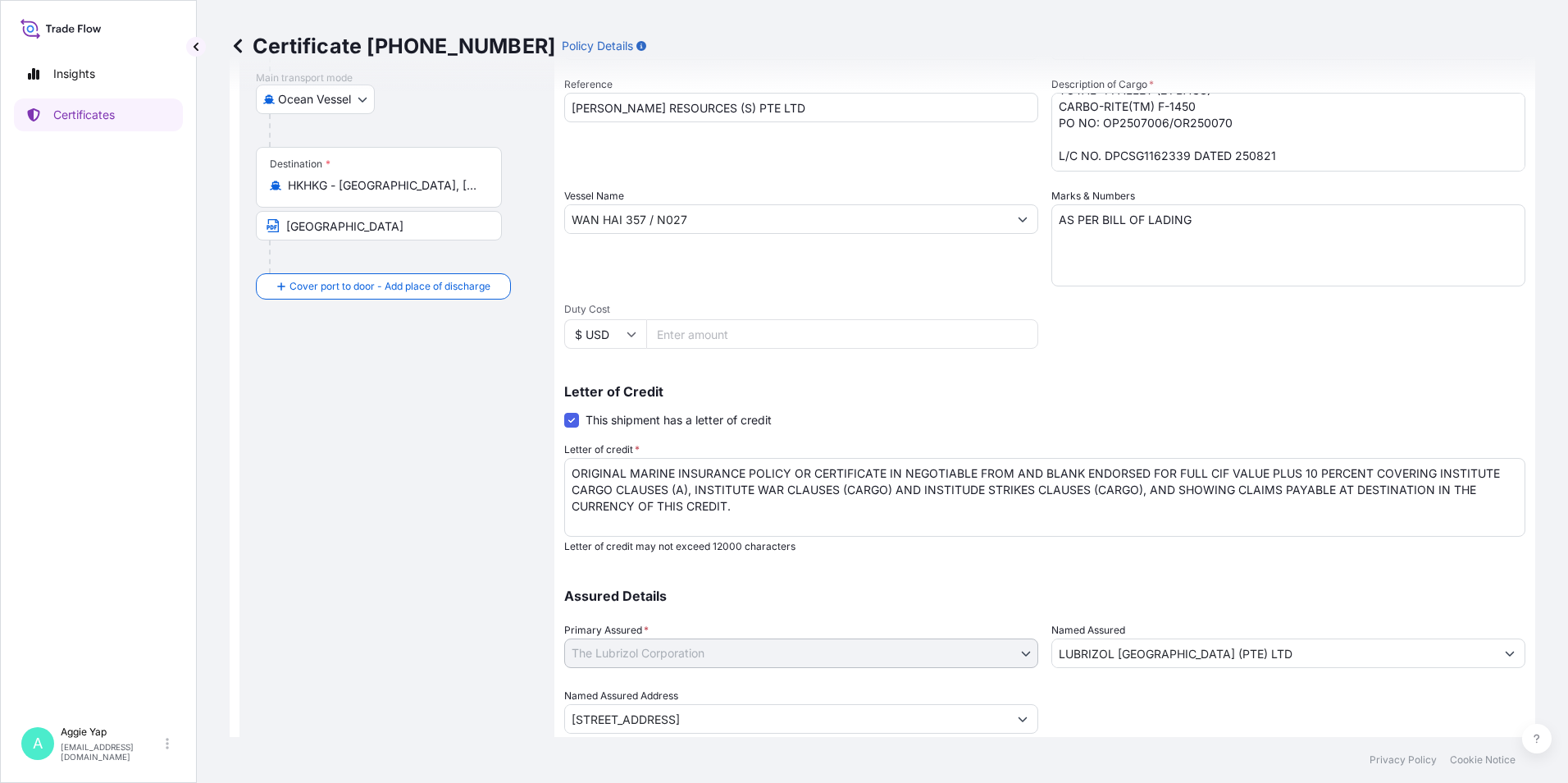
scroll to position [245, 0]
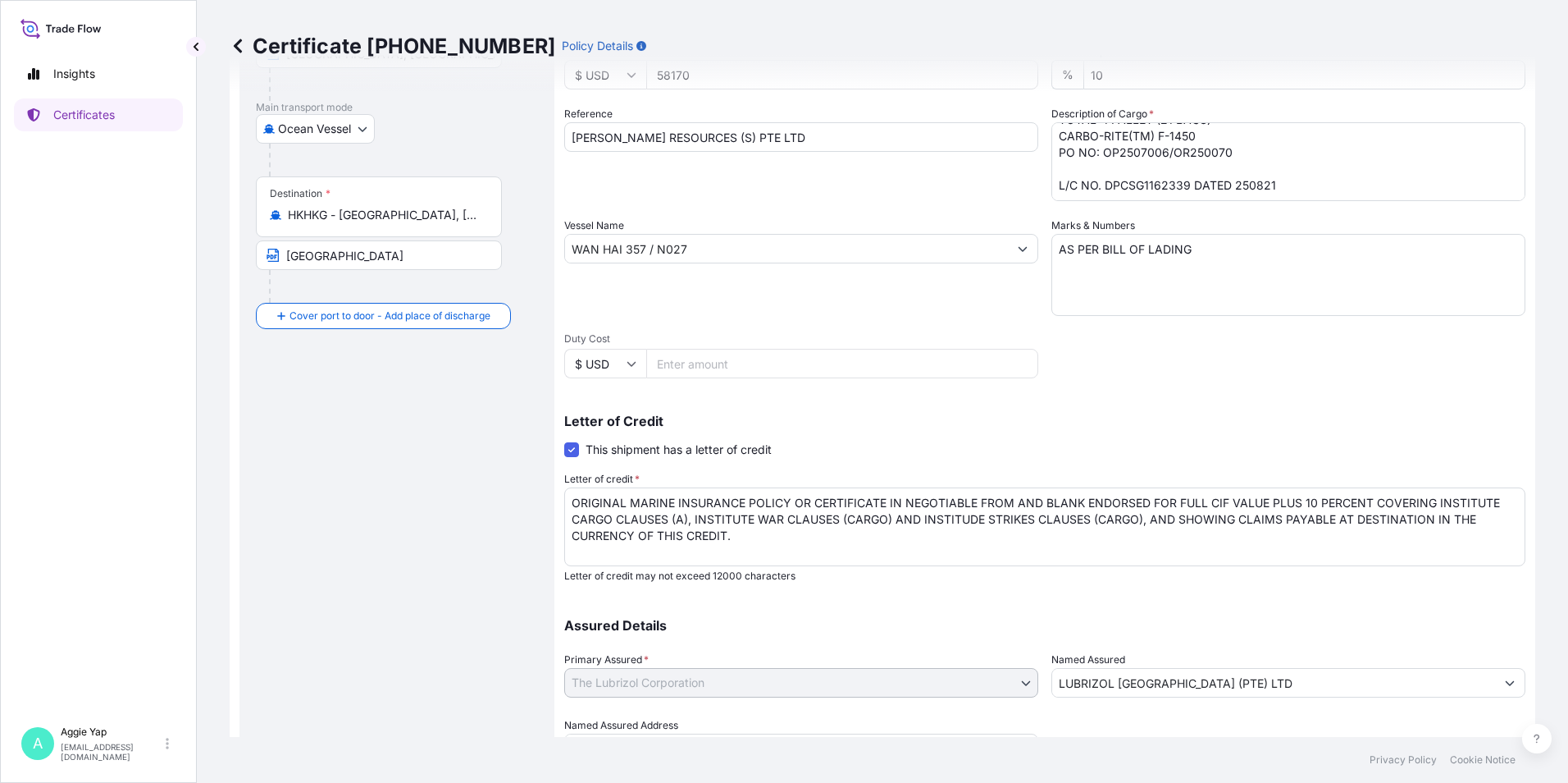
click at [707, 375] on input "Duty Cost" at bounding box center [842, 363] width 392 height 30
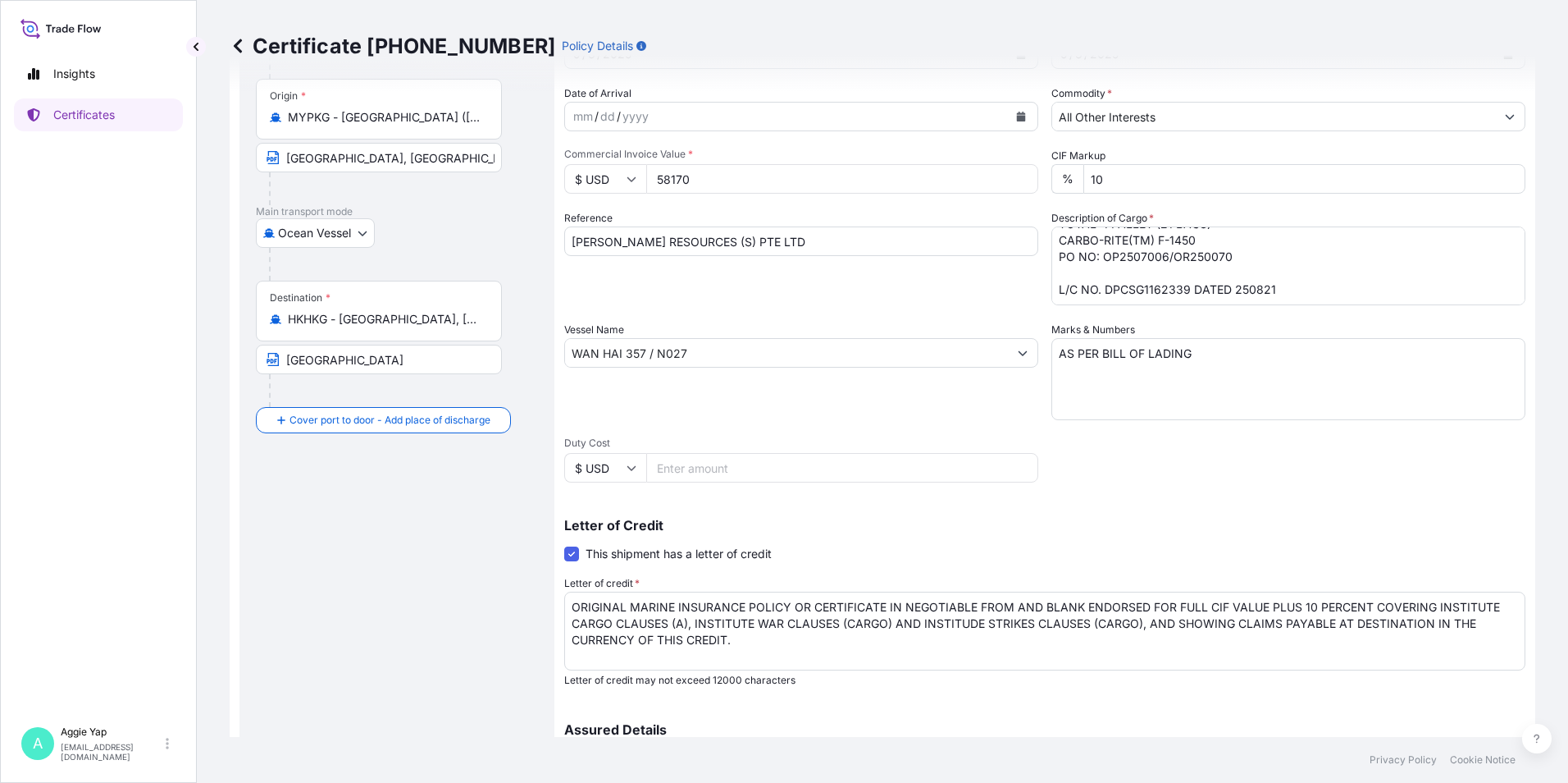
scroll to position [81, 0]
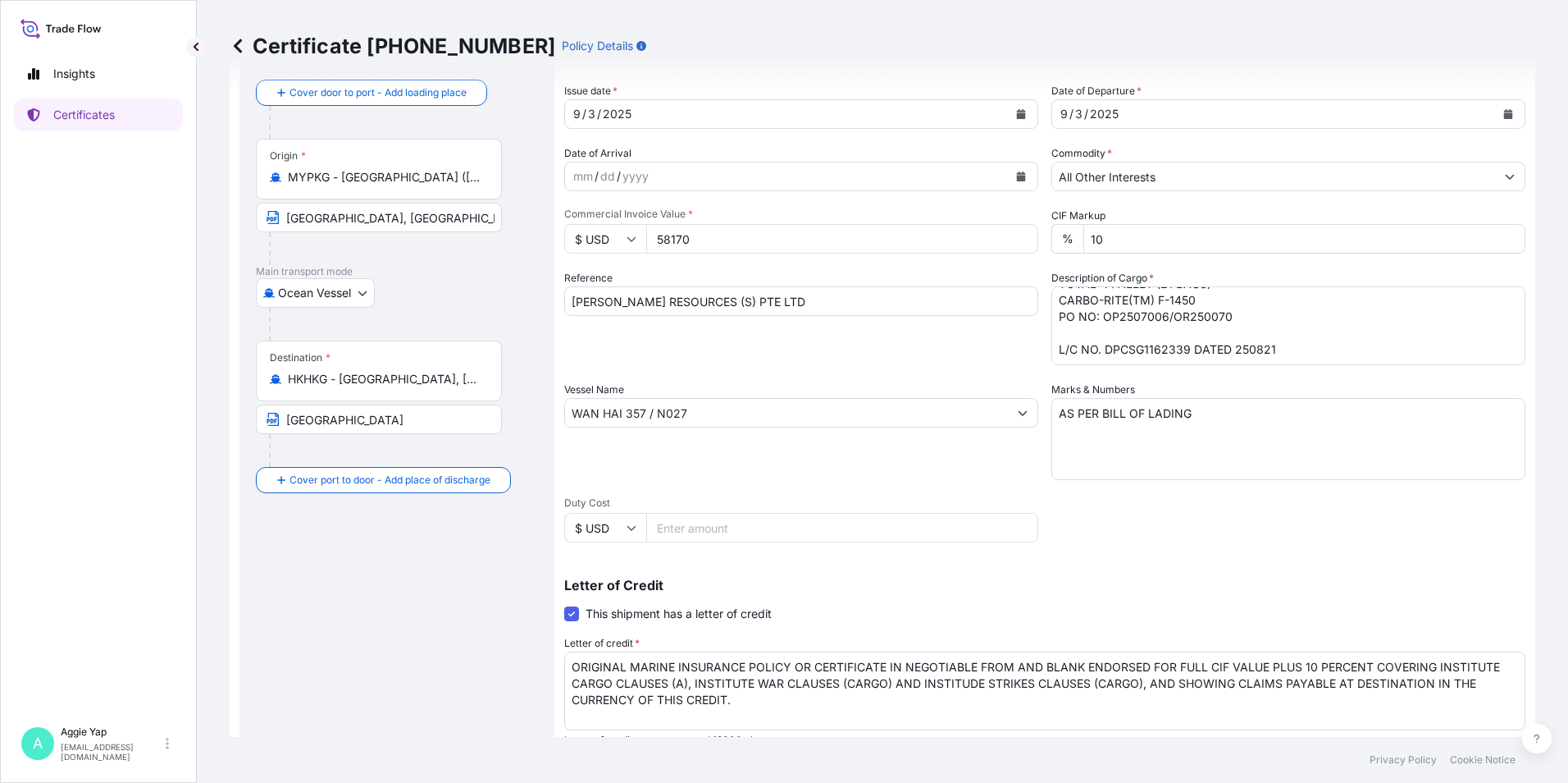
click at [705, 240] on input "58170" at bounding box center [842, 238] width 392 height 30
drag, startPoint x: 712, startPoint y: 238, endPoint x: 636, endPoint y: 238, distance: 76.0
click at [636, 238] on div "$ USD 58170" at bounding box center [802, 238] width 474 height 30
click at [859, 367] on div "Shipment Details Issue date * 9 / 3 / 2025 Date of Departure * 9 / 3 / 2025 Dat…" at bounding box center [1045, 474] width 961 height 907
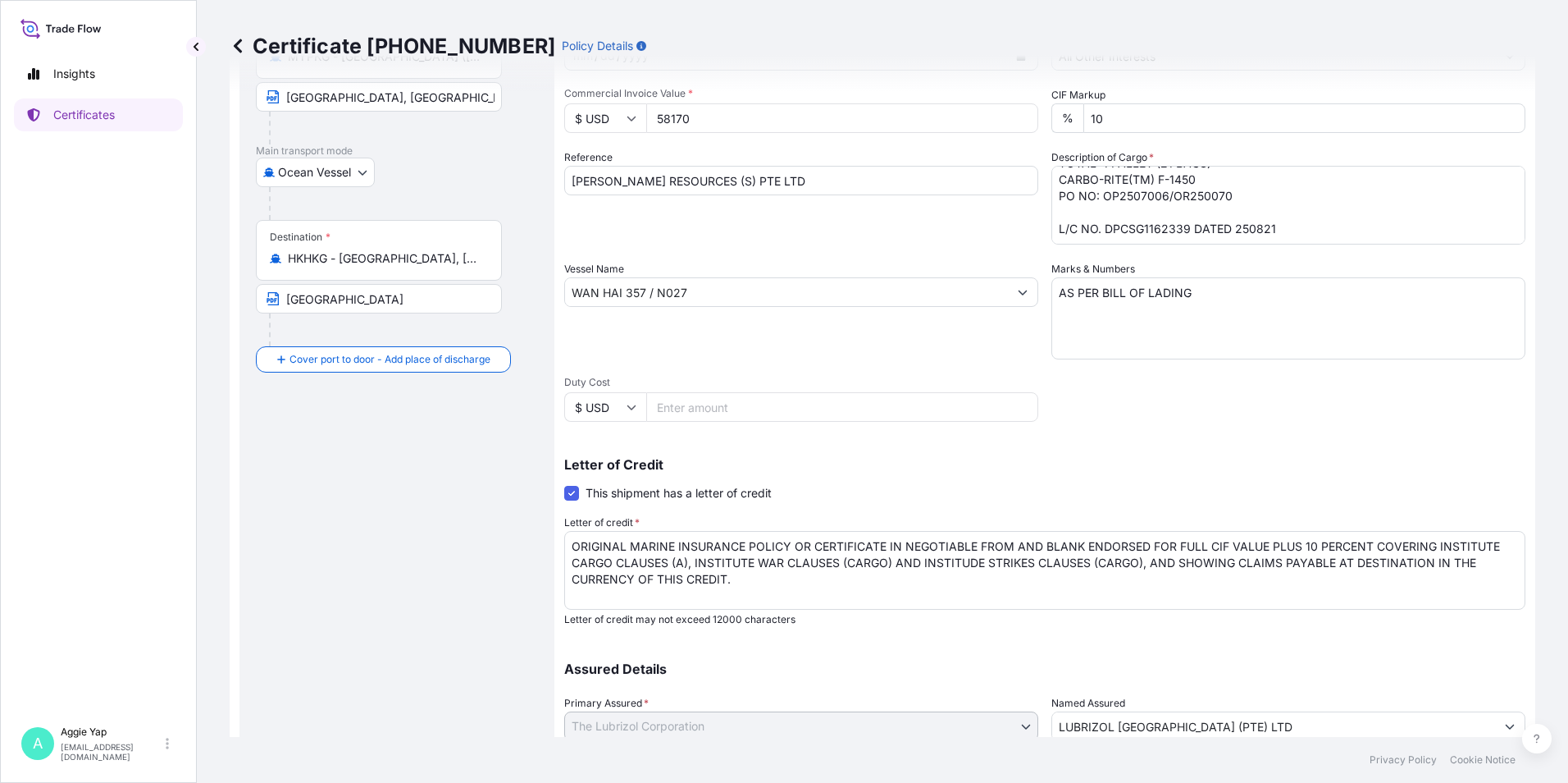
scroll to position [327, 0]
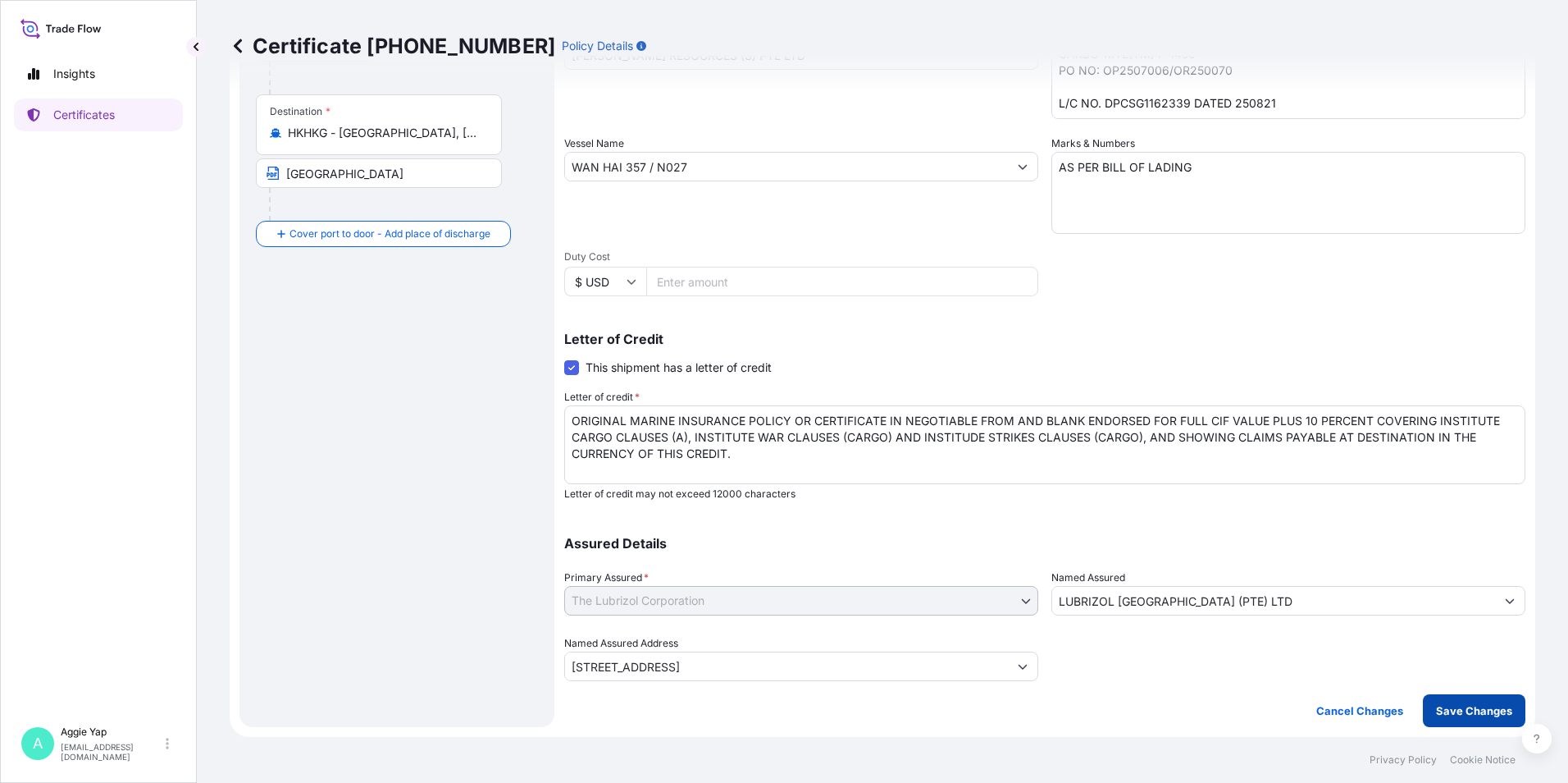
click at [1436, 712] on p "Save Changes" at bounding box center [1474, 710] width 76 height 16
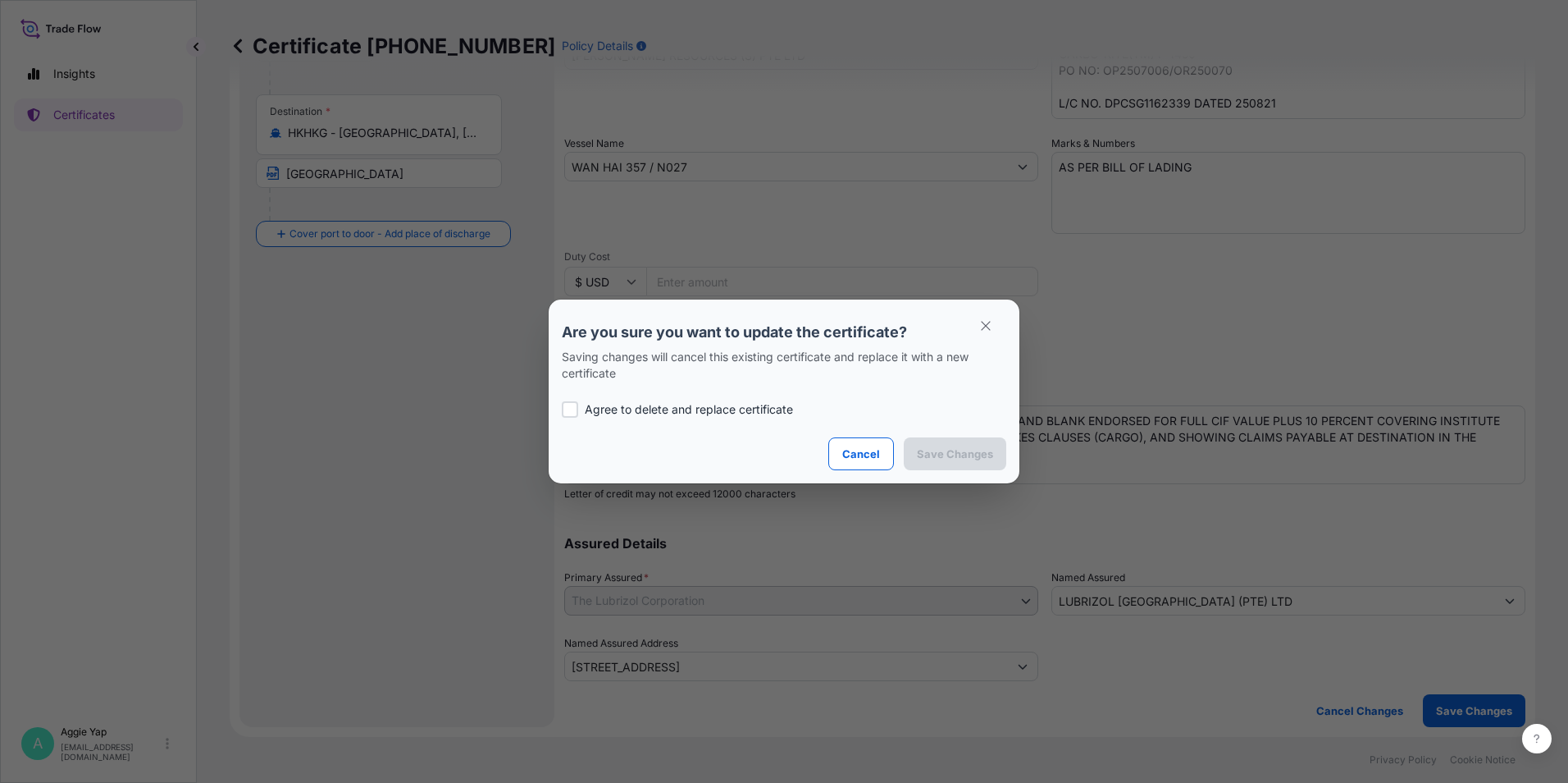
click at [723, 414] on p "Agree to delete and replace certificate" at bounding box center [689, 409] width 208 height 16
checkbox input "true"
click at [971, 452] on p "Save Changes" at bounding box center [954, 454] width 76 height 16
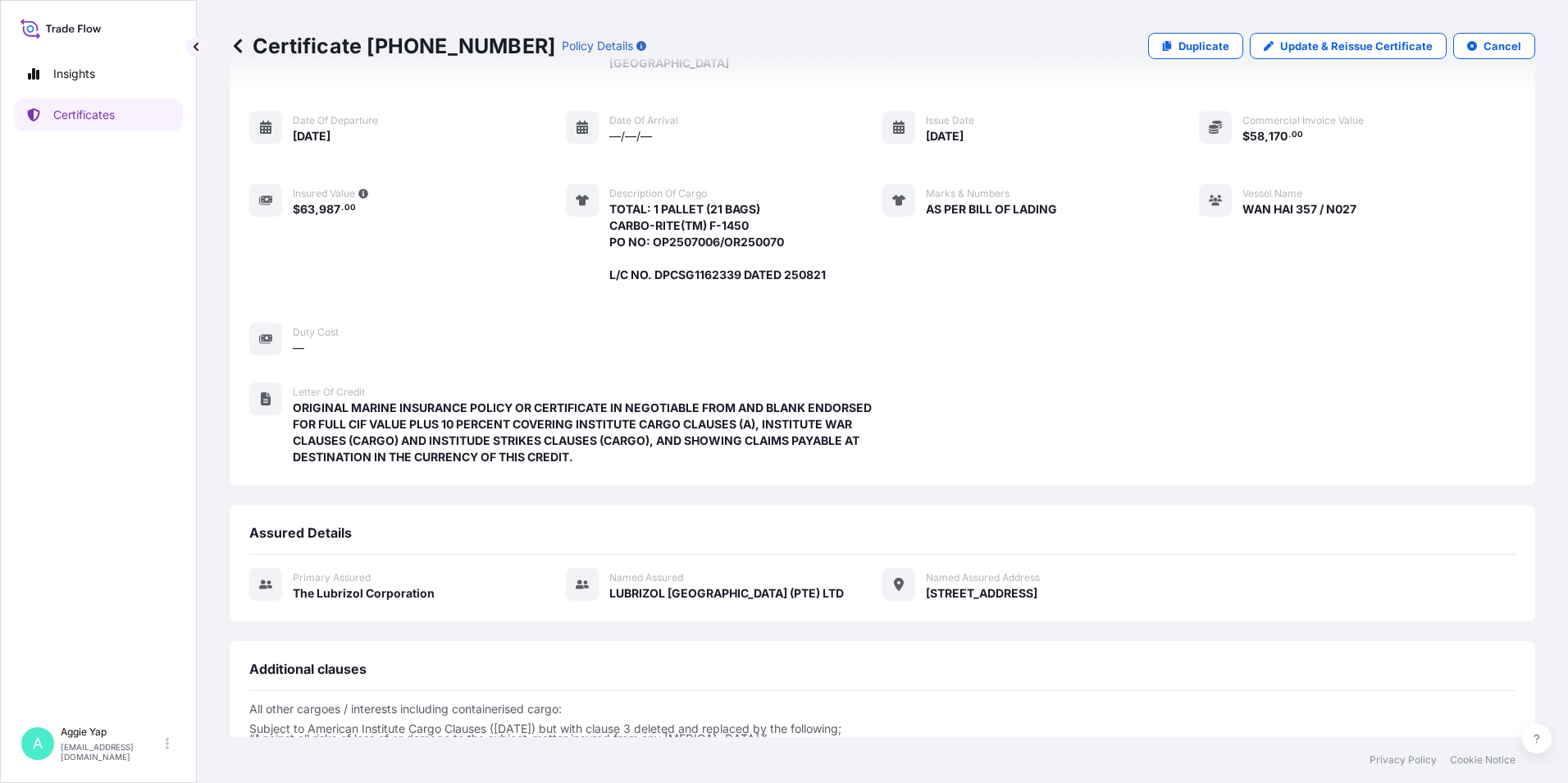
scroll to position [316, 0]
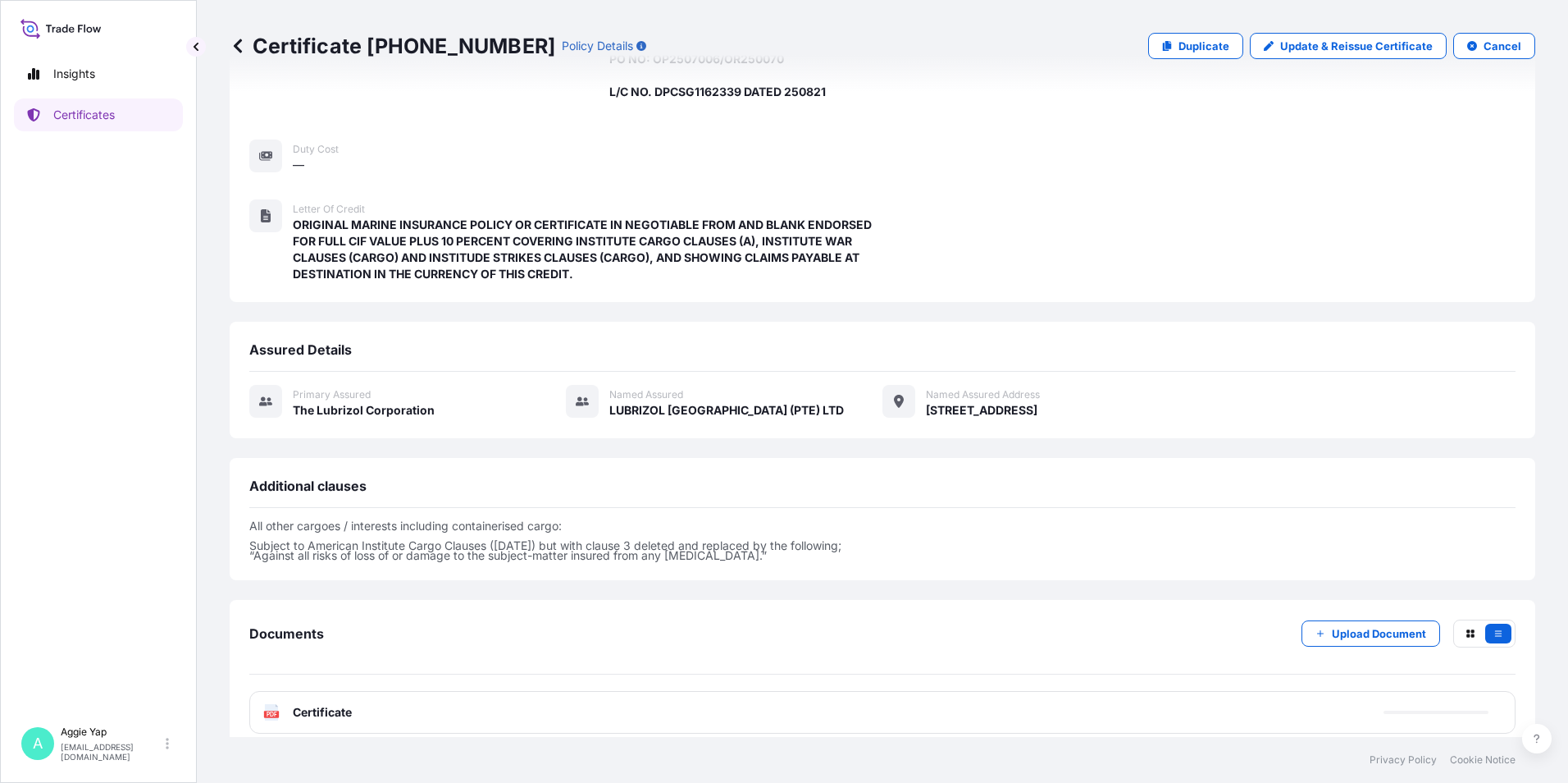
click at [434, 691] on div "PDF Certificate" at bounding box center [881, 712] width 1266 height 42
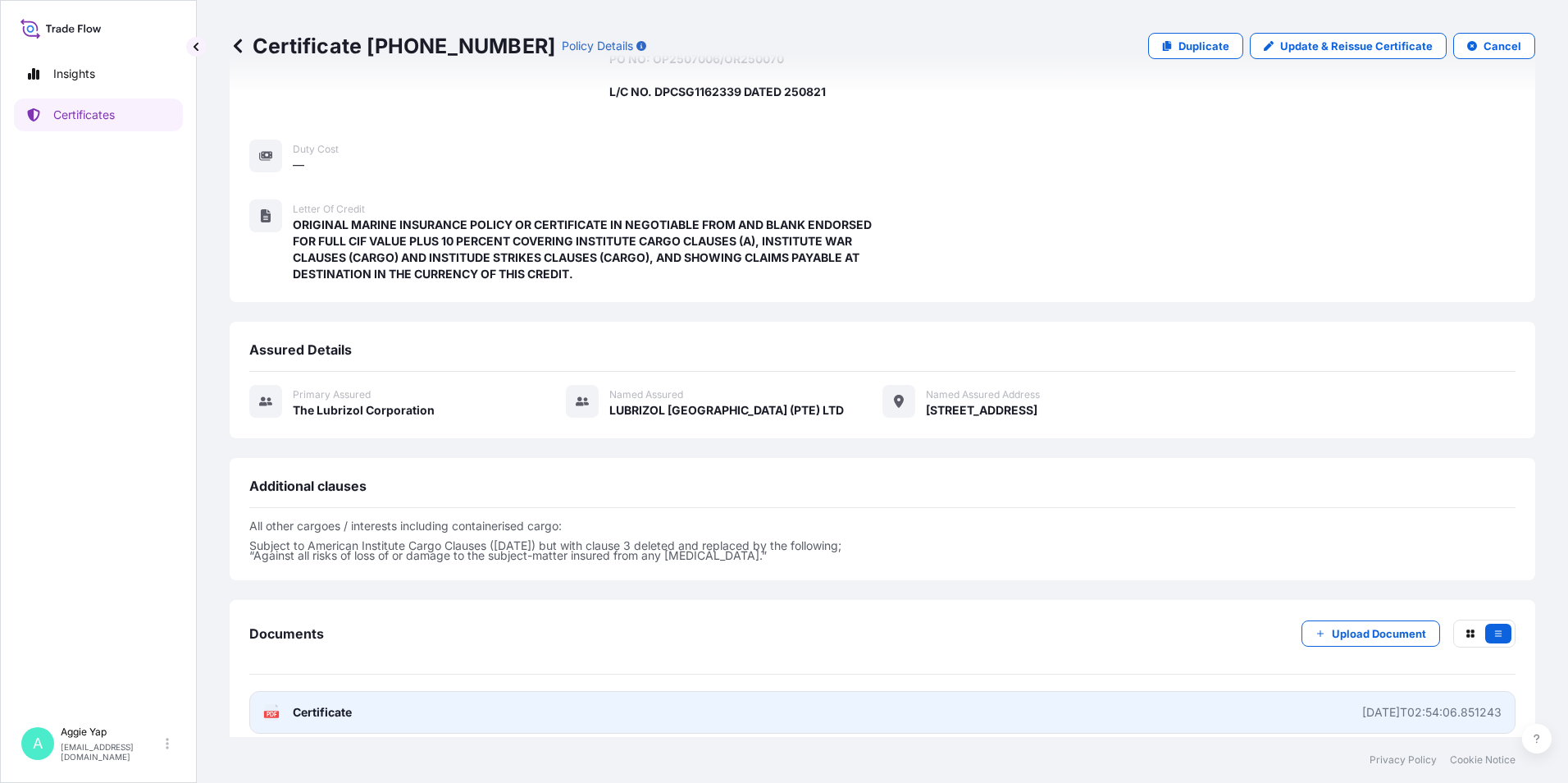
click at [432, 694] on link "PDF Certificate 2025-09-04T02:54:06.851243" at bounding box center [881, 712] width 1266 height 42
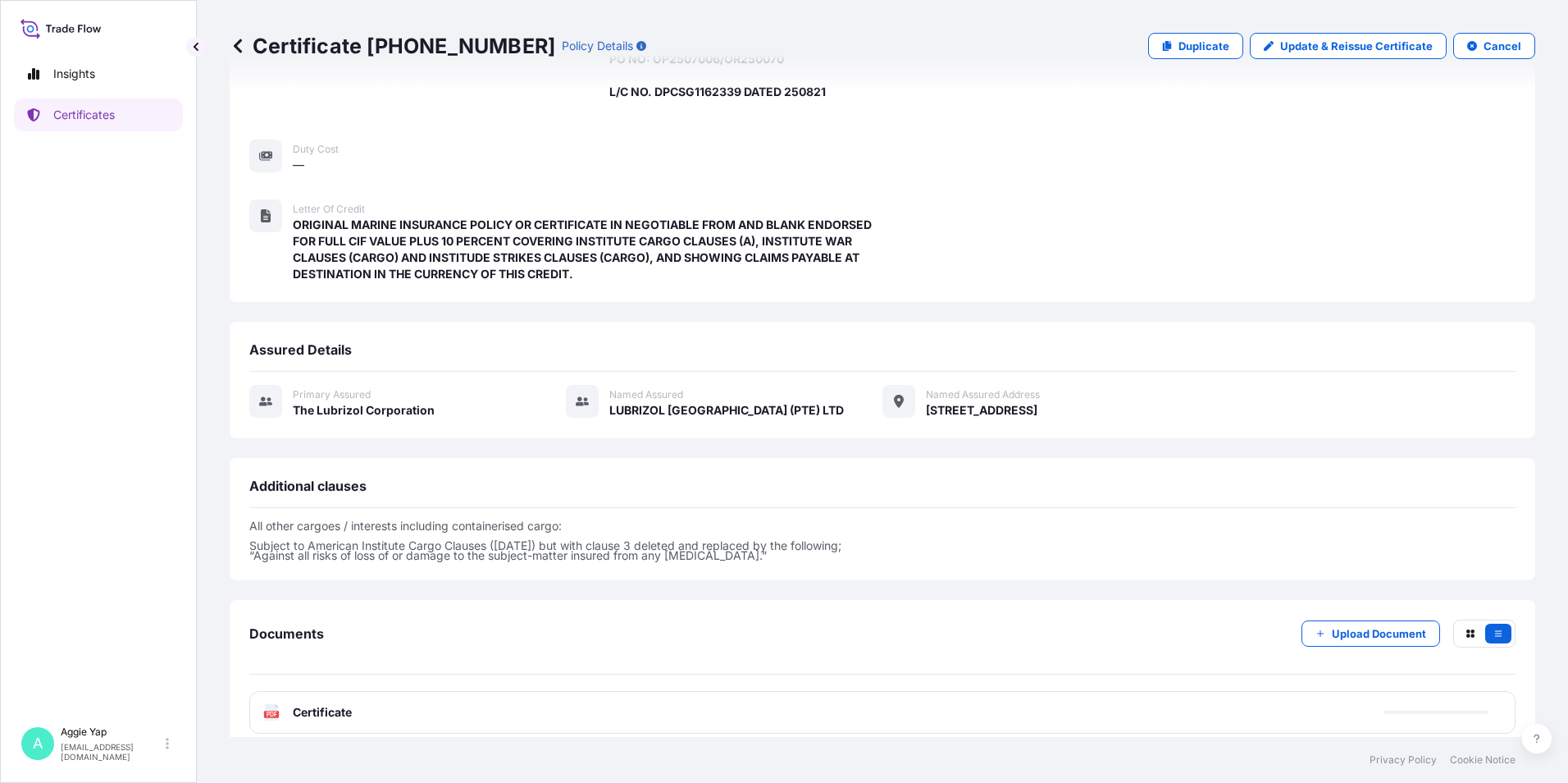
scroll to position [314, 0]
